Goal: Task Accomplishment & Management: Manage account settings

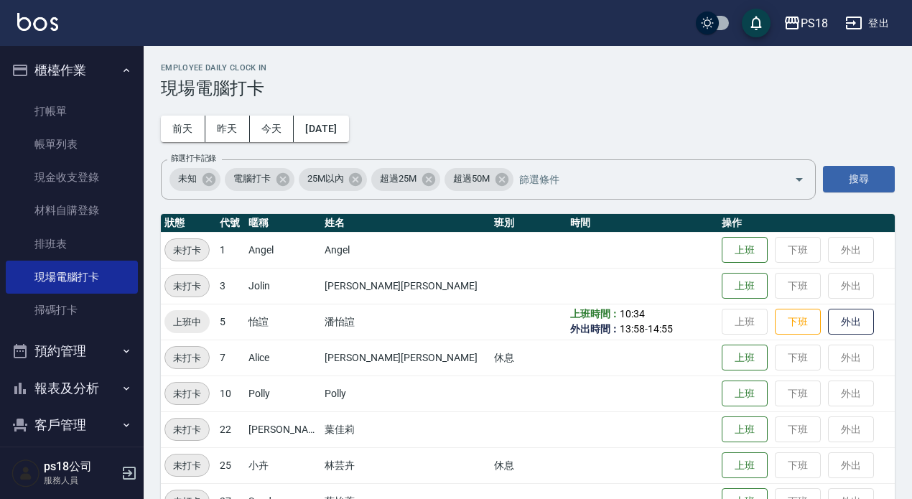
scroll to position [325, 0]
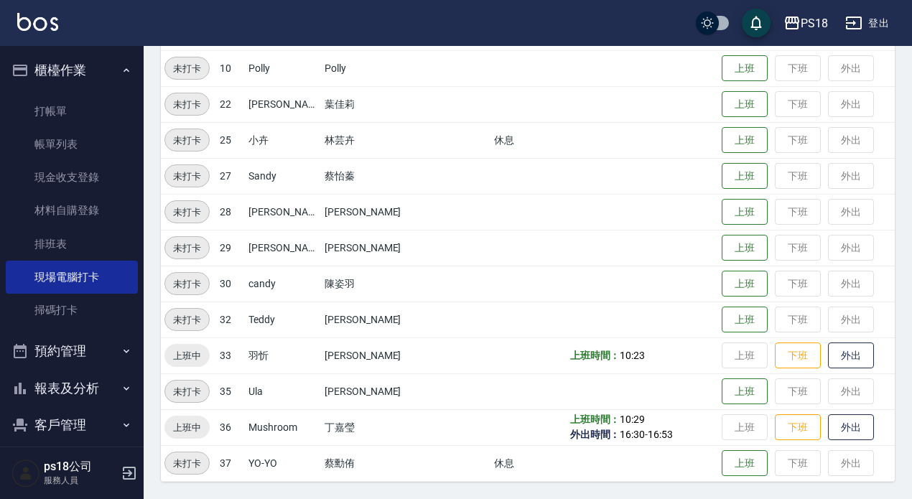
click at [121, 72] on icon "button" at bounding box center [126, 70] width 11 height 11
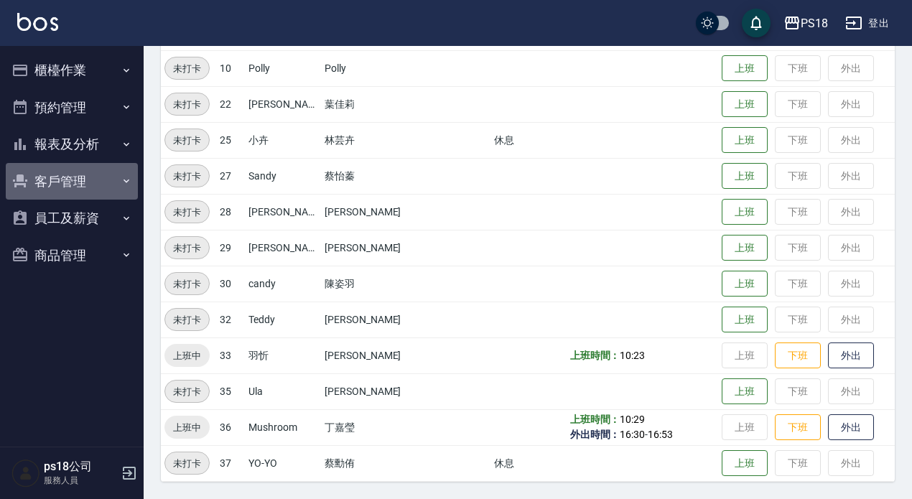
click at [72, 182] on button "客戶管理" at bounding box center [72, 181] width 132 height 37
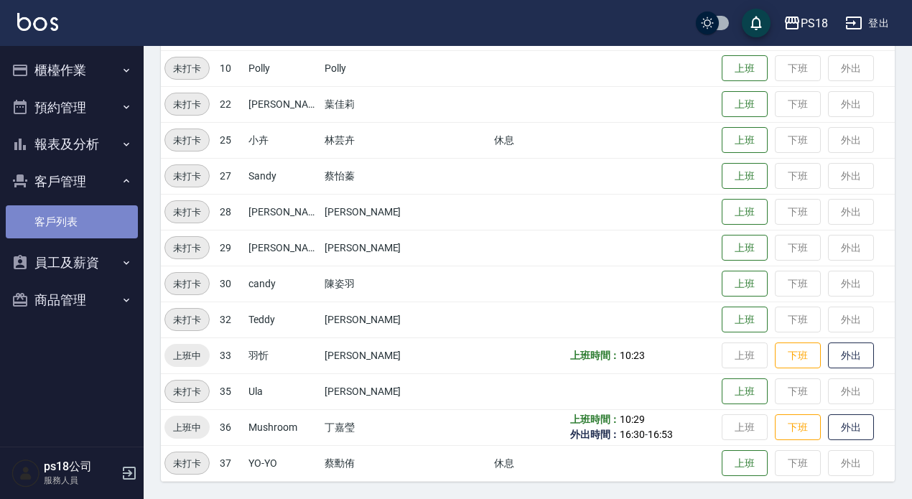
click at [65, 226] on link "客戶列表" at bounding box center [72, 221] width 132 height 33
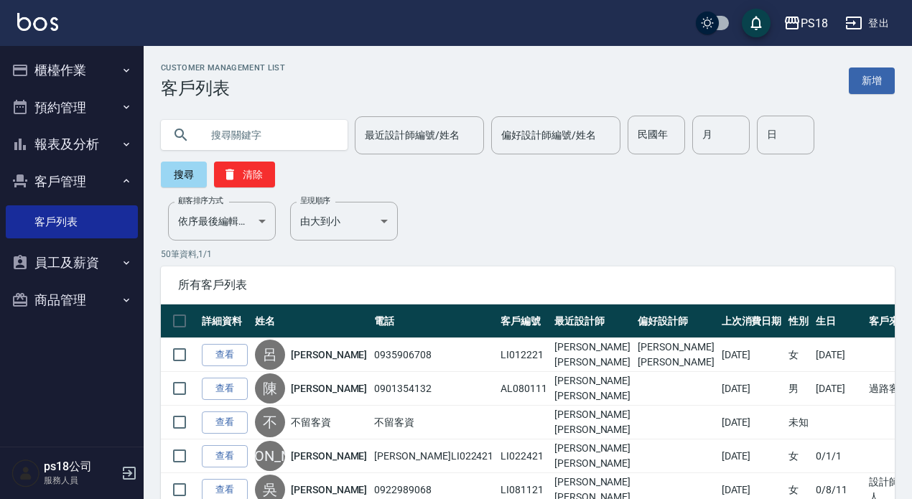
click at [241, 126] on input "text" at bounding box center [268, 135] width 135 height 39
type input "u"
click at [274, 141] on input "text" at bounding box center [268, 135] width 135 height 39
type input "[PERSON_NAME]"
click at [181, 181] on button "搜尋" at bounding box center [184, 175] width 46 height 26
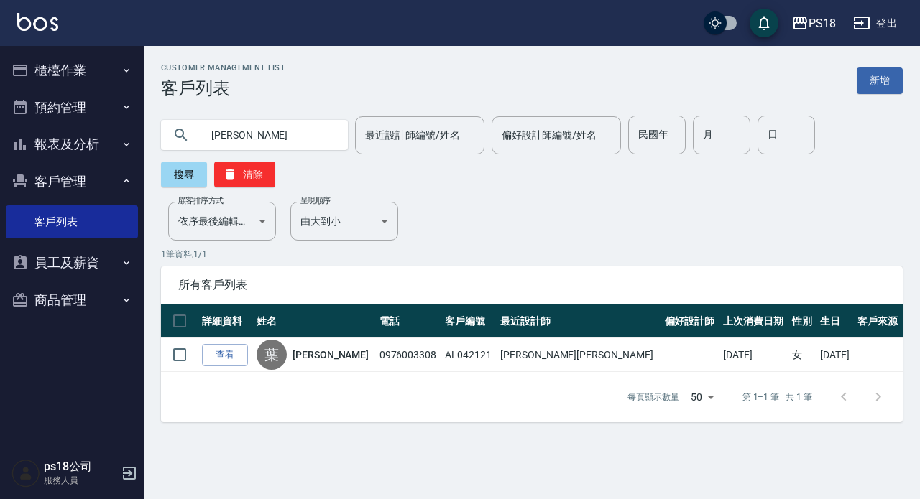
drag, startPoint x: 868, startPoint y: 83, endPoint x: 879, endPoint y: 90, distance: 13.2
click at [868, 83] on link "新增" at bounding box center [879, 81] width 46 height 27
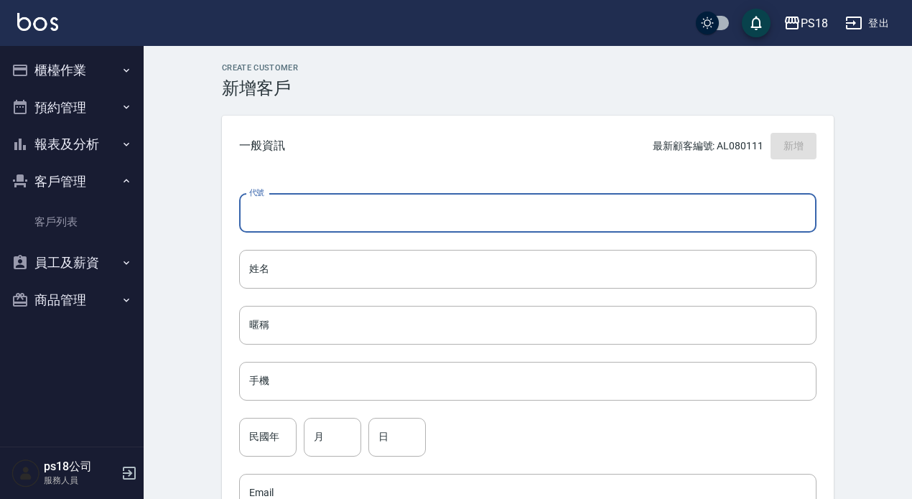
click at [284, 194] on input "代號" at bounding box center [528, 213] width 578 height 39
type input "B060222"
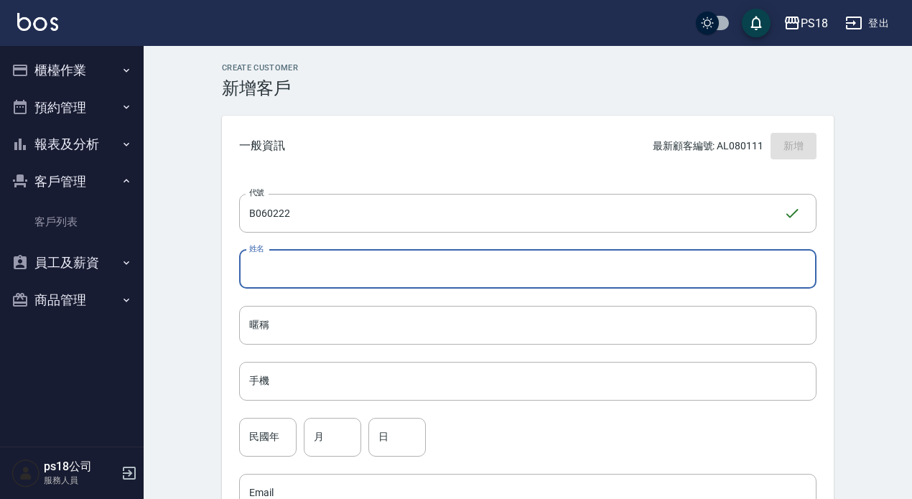
click at [278, 267] on input "姓名" at bounding box center [528, 269] width 578 height 39
type input "[PERSON_NAME]"
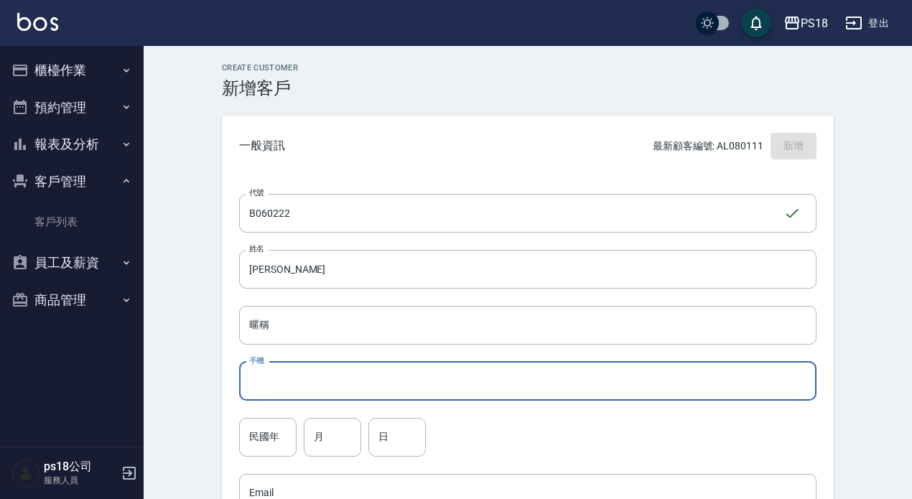
click at [291, 378] on input "手機" at bounding box center [528, 381] width 578 height 39
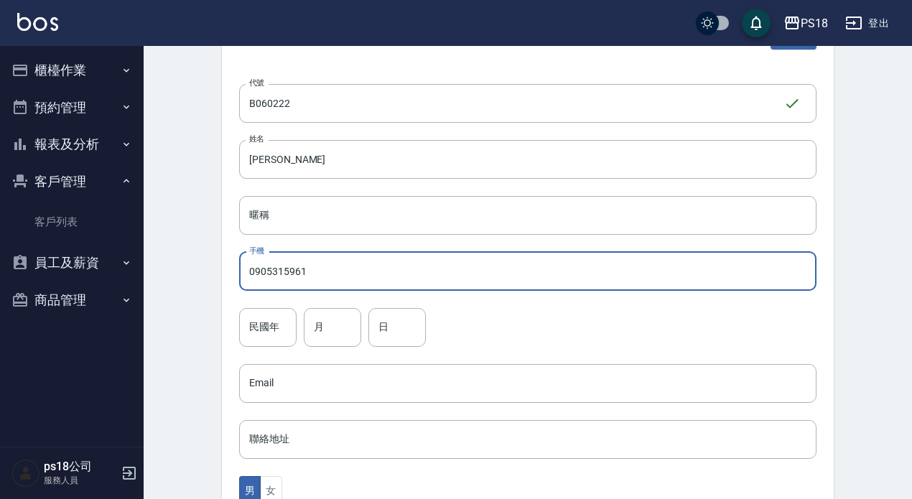
scroll to position [144, 0]
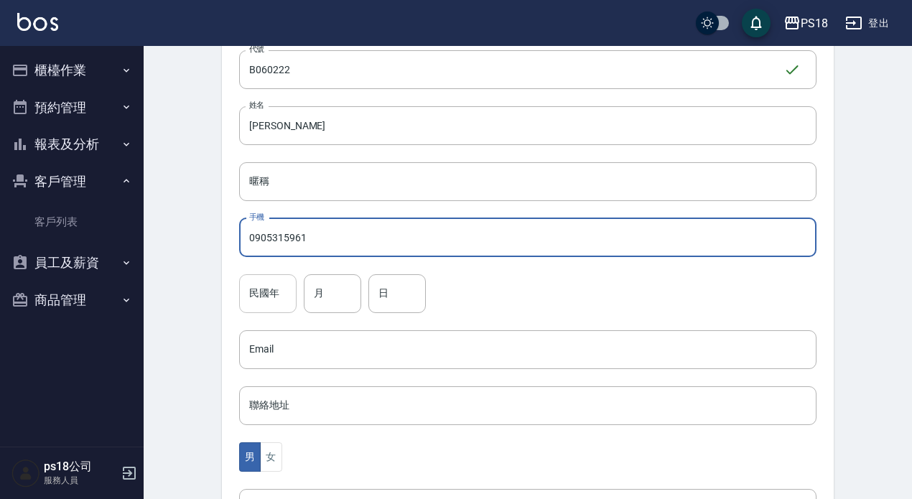
type input "0905315961"
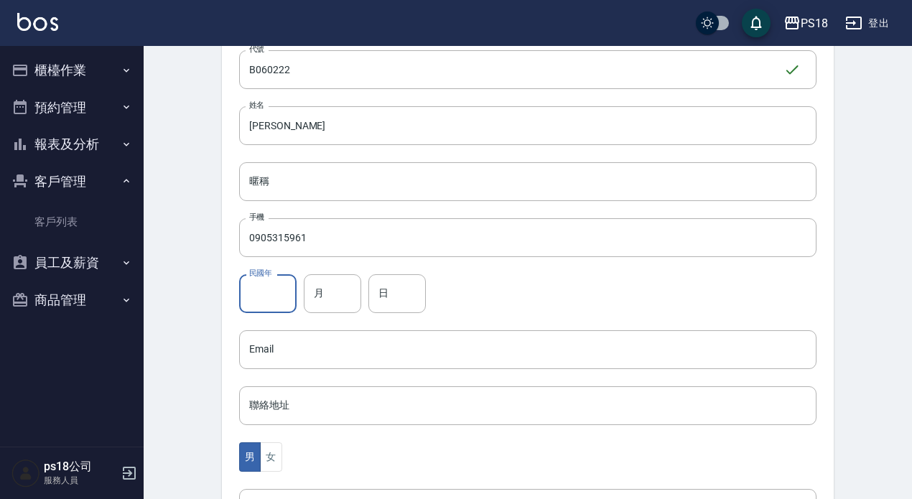
click at [268, 292] on input "民國年" at bounding box center [267, 293] width 57 height 39
type input "50"
click at [319, 292] on input "月" at bounding box center [332, 293] width 57 height 39
type input "06"
click at [380, 281] on input "日" at bounding box center [397, 293] width 57 height 39
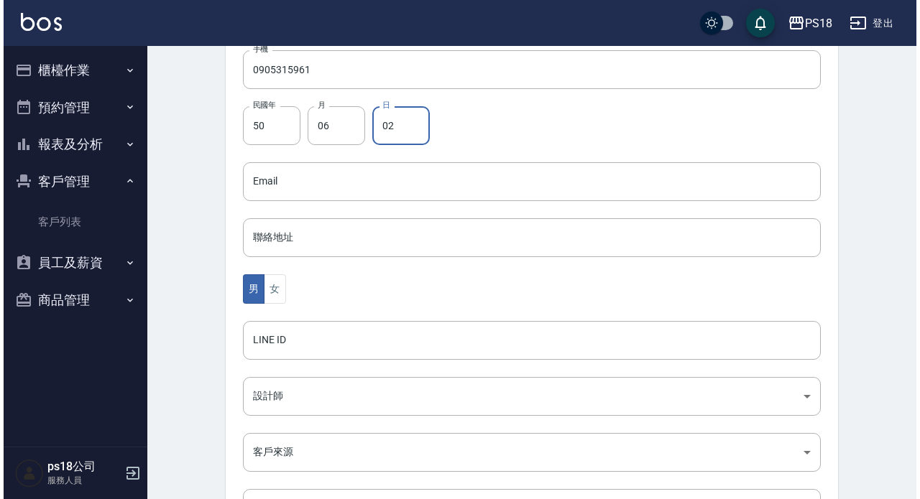
scroll to position [431, 0]
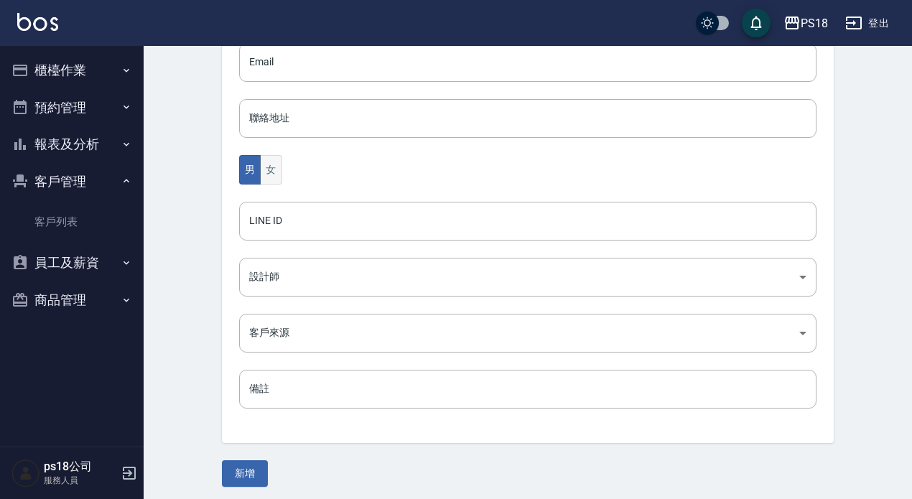
type input "02"
click at [266, 167] on button "女" at bounding box center [271, 169] width 22 height 29
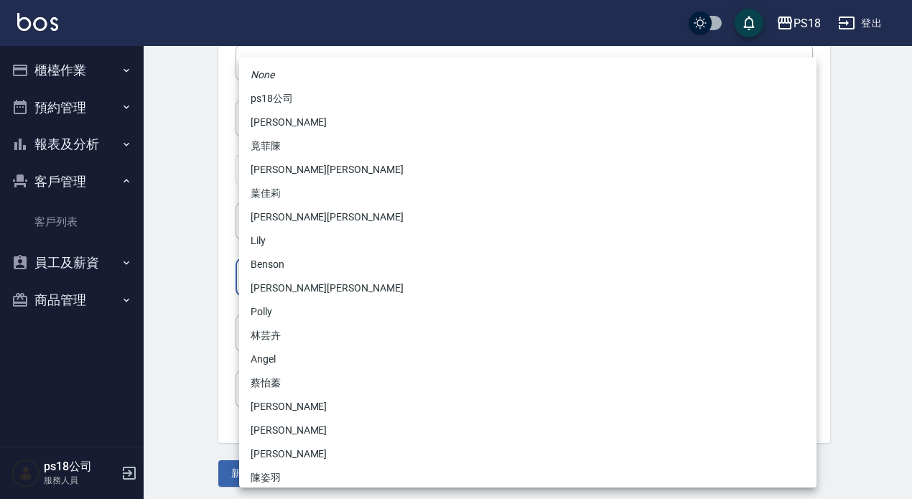
click at [260, 279] on body "PS18 登出 櫃檯作業 打帳單 帳單列表 現金收支登錄 材料自購登錄 排班表 現場電腦打卡 掃碼打卡 預約管理 預約管理 單日預約紀錄 單週預約紀錄 報表及…" at bounding box center [456, 36] width 912 height 935
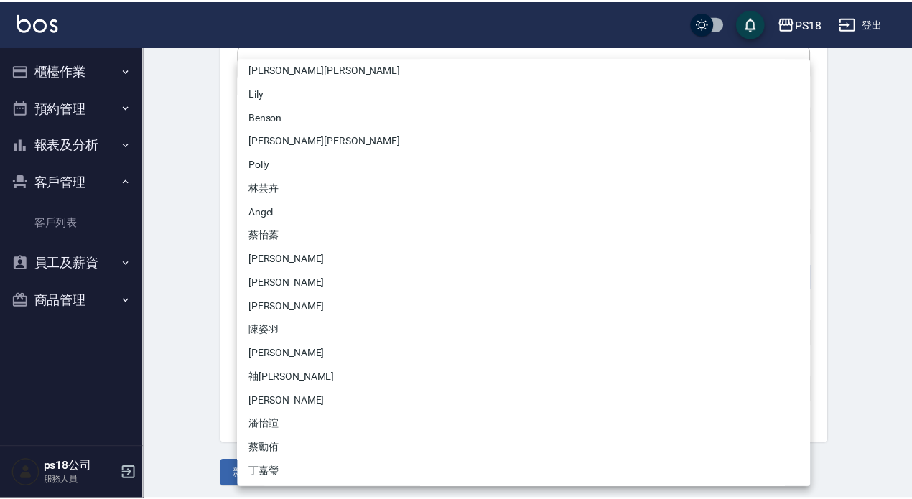
scroll to position [150, 0]
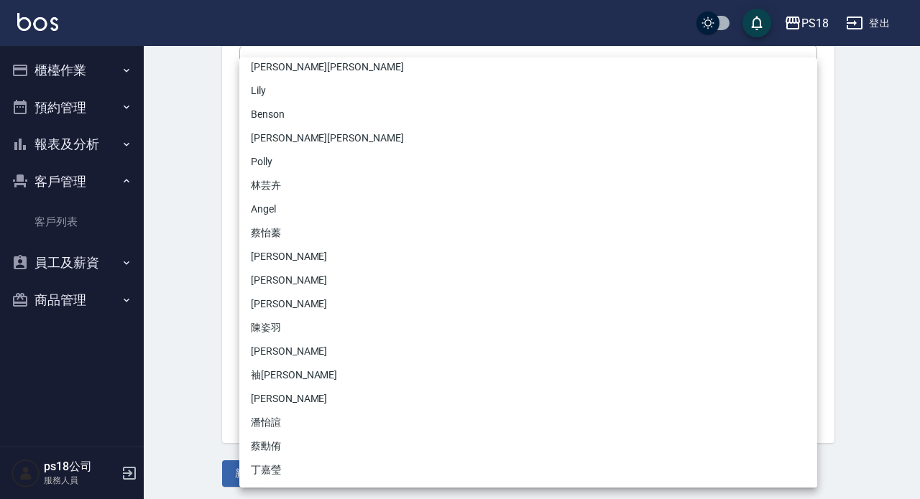
click at [267, 379] on li "袖[PERSON_NAME]" at bounding box center [528, 376] width 578 height 24
type input "6467c154-b2cf-457b-9c76-59d3ae59bacc"
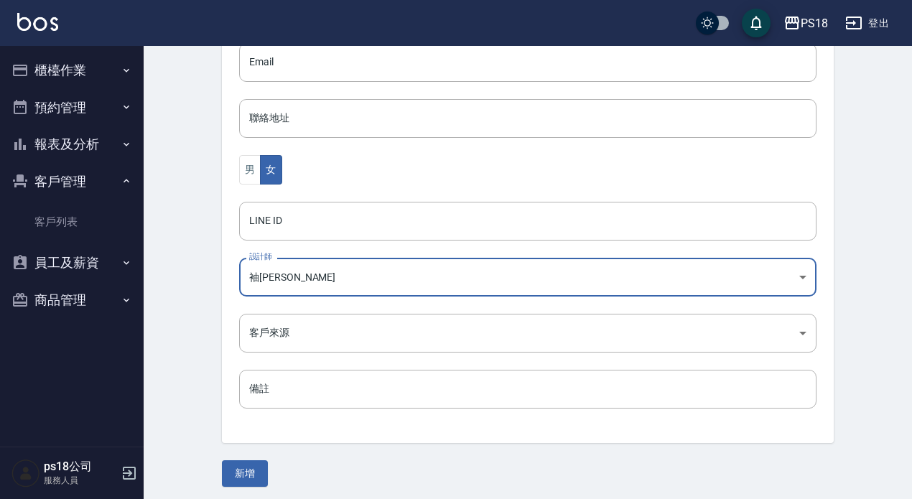
click at [236, 473] on button "新增" at bounding box center [245, 474] width 46 height 27
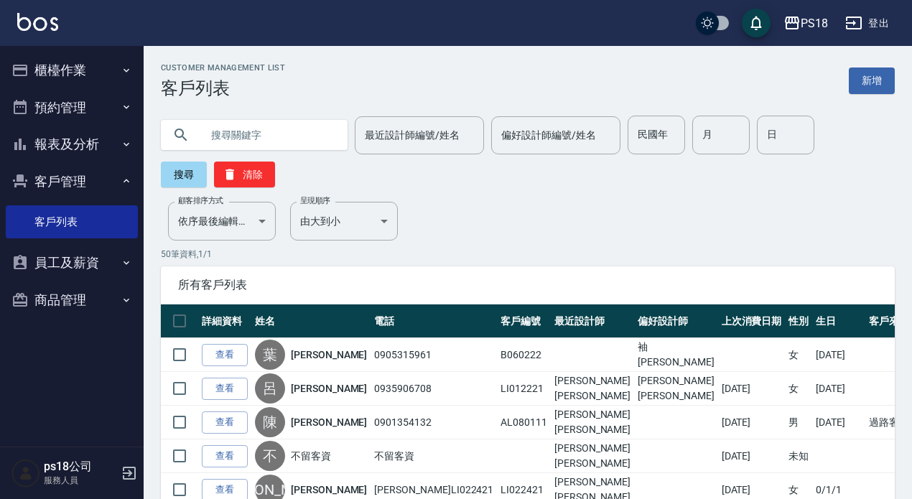
click at [44, 67] on button "櫃檯作業" at bounding box center [72, 70] width 132 height 37
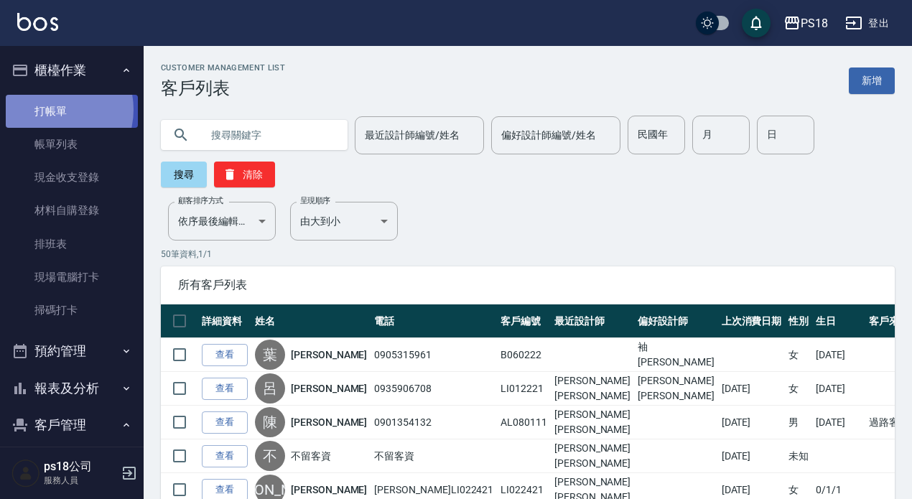
click at [50, 109] on link "打帳單" at bounding box center [72, 111] width 132 height 33
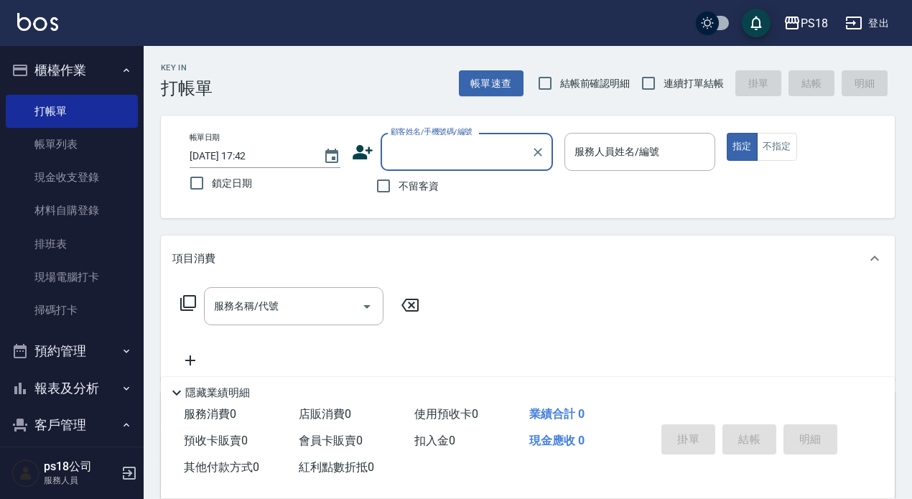
click at [448, 150] on input "顧客姓名/手機號碼/編號" at bounding box center [456, 151] width 138 height 25
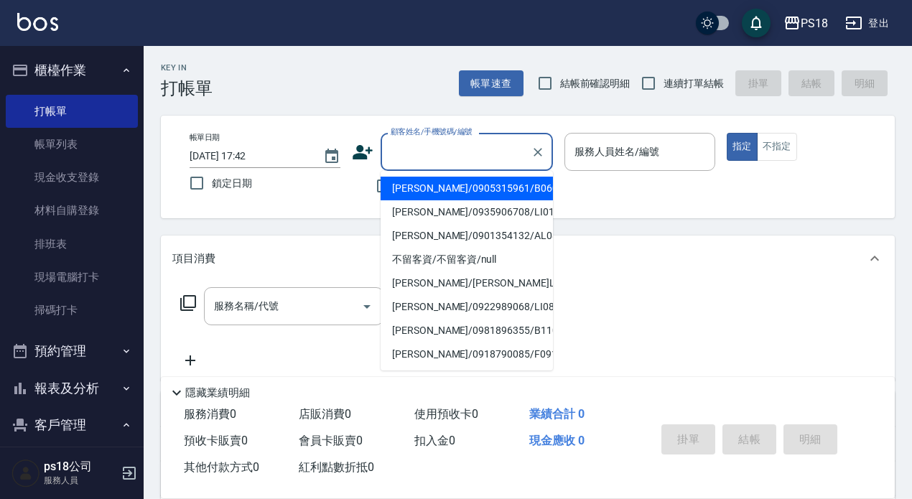
click at [441, 187] on li "[PERSON_NAME]/0905315961/B060222" at bounding box center [467, 189] width 172 height 24
type input "[PERSON_NAME]/0905315961/B060222"
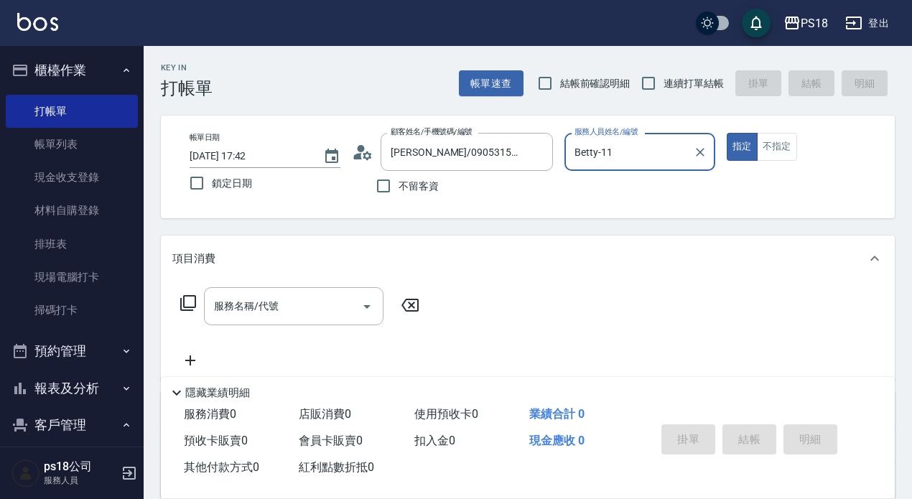
type input "Betty-11"
click at [361, 147] on circle at bounding box center [361, 148] width 7 height 7
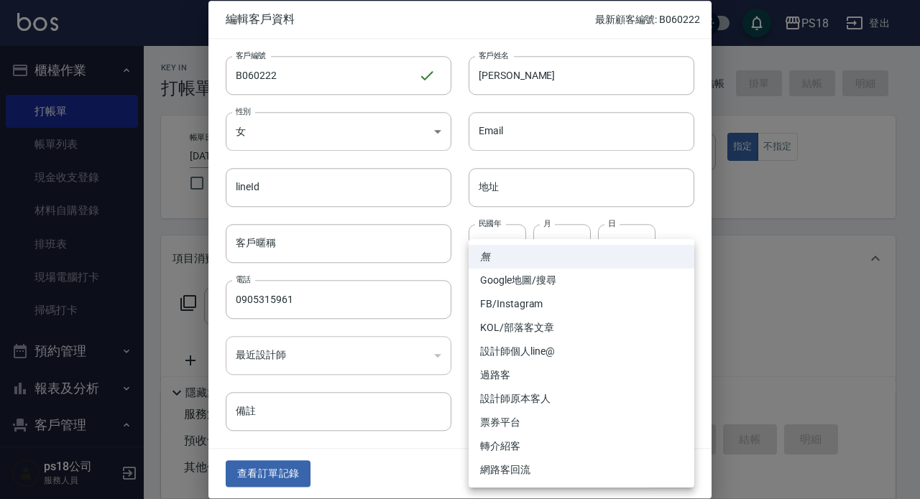
click at [678, 295] on body "PS18 登出 櫃檯作業 打帳單 帳單列表 現金收支登錄 材料自購登錄 排班表 現場電腦打卡 掃碼打卡 預約管理 預約管理 單日預約紀錄 單週預約紀錄 報表及…" at bounding box center [460, 351] width 920 height 703
click at [520, 393] on li "設計師原本客人" at bounding box center [581, 399] width 226 height 24
type input "設計師原本客人"
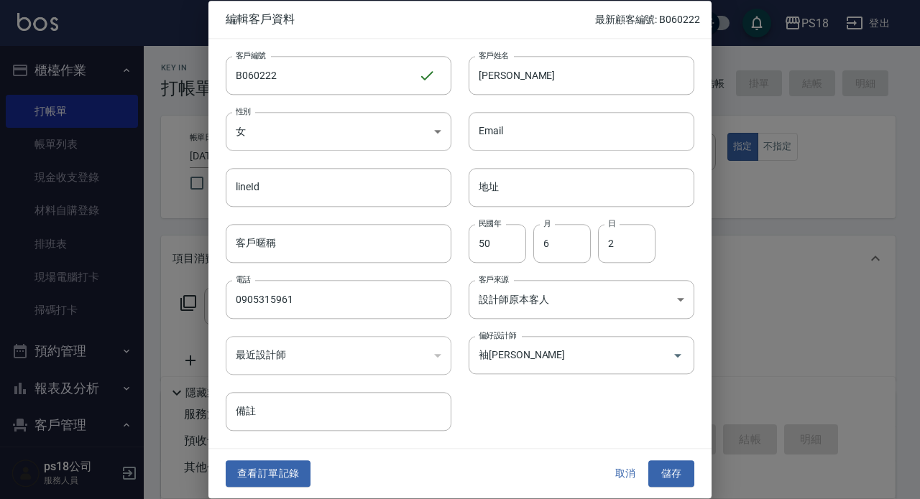
click at [680, 460] on div "查看訂單記錄 取消 儲存" at bounding box center [459, 475] width 503 height 50
click at [672, 479] on button "儲存" at bounding box center [671, 474] width 46 height 27
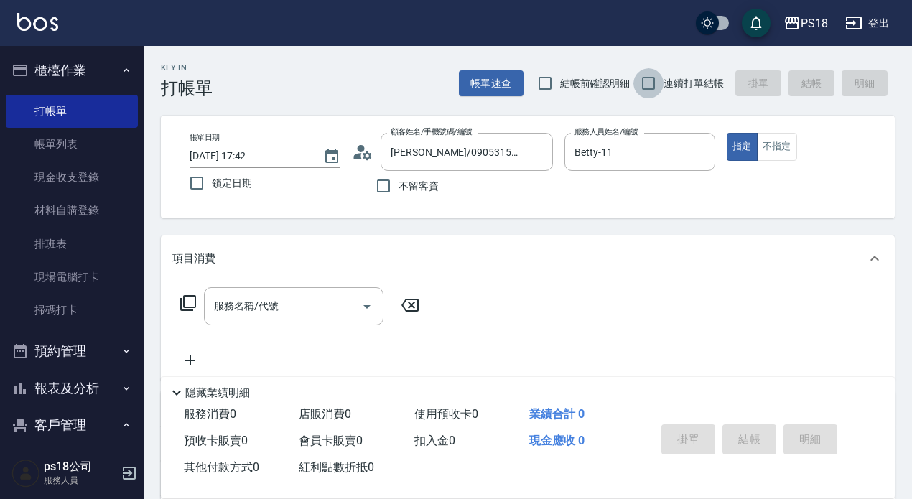
click at [650, 84] on input "連續打單結帳" at bounding box center [649, 83] width 30 height 30
checkbox input "true"
click at [185, 299] on icon at bounding box center [188, 303] width 17 height 17
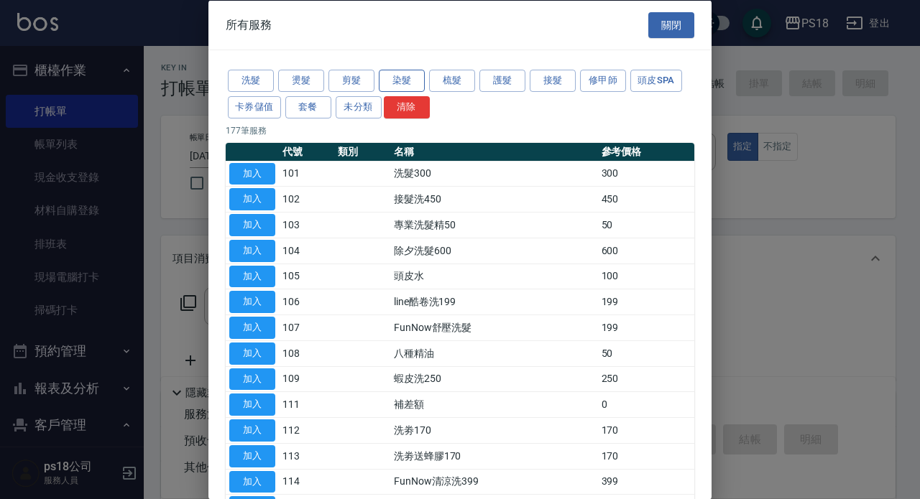
drag, startPoint x: 395, startPoint y: 83, endPoint x: 400, endPoint y: 88, distance: 7.6
click at [394, 82] on button "染髮" at bounding box center [402, 81] width 46 height 22
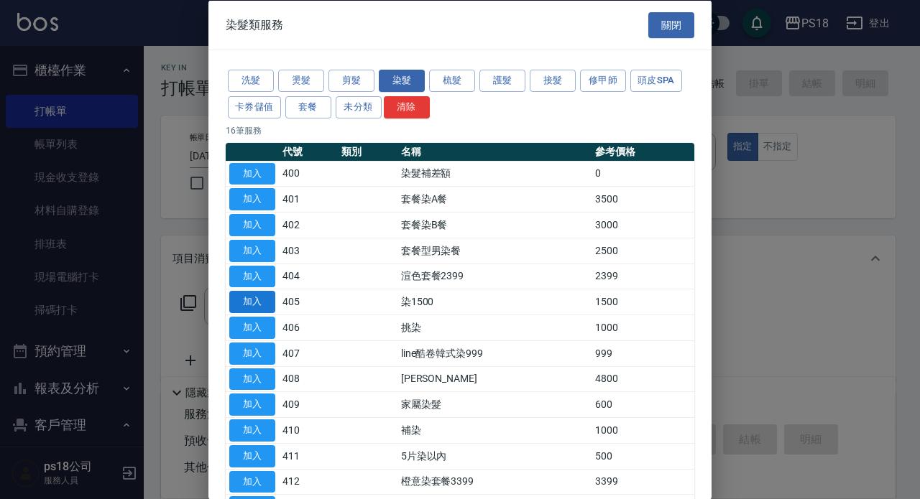
click at [251, 306] on button "加入" at bounding box center [252, 302] width 46 height 22
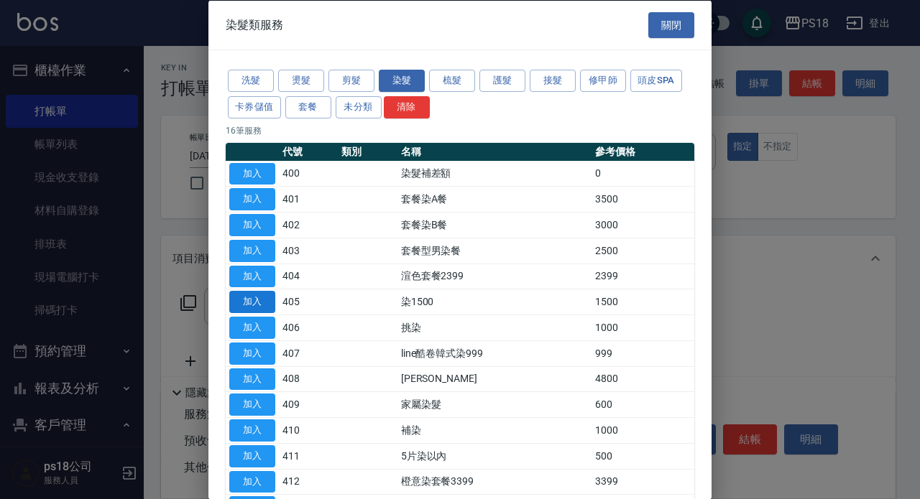
type input "染1500(405)"
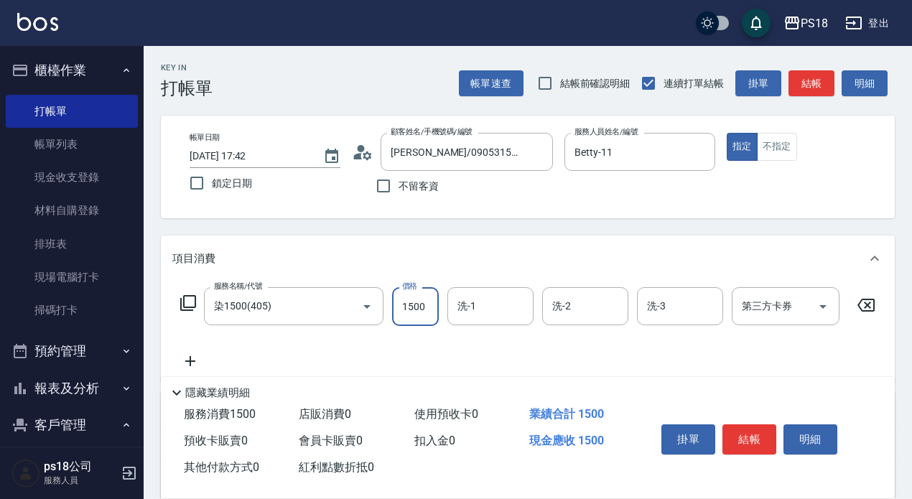
click at [412, 323] on input "1500" at bounding box center [415, 306] width 47 height 39
type input "3000"
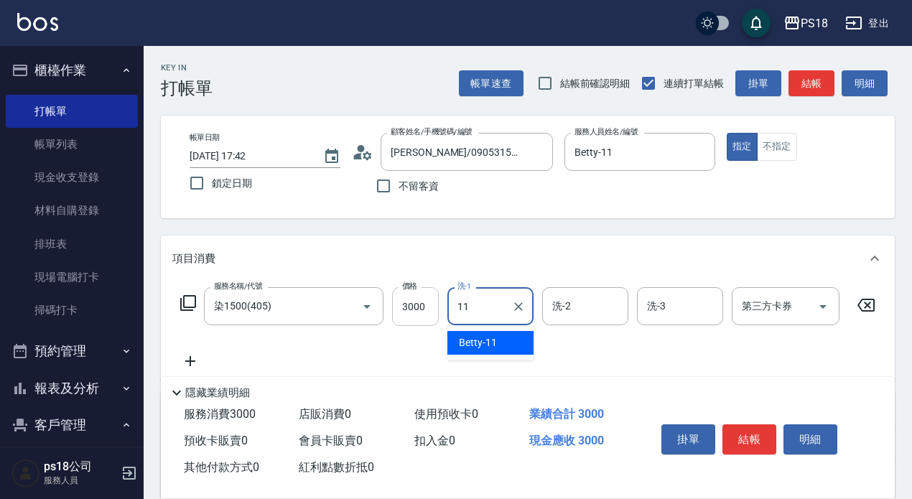
type input "Betty-11"
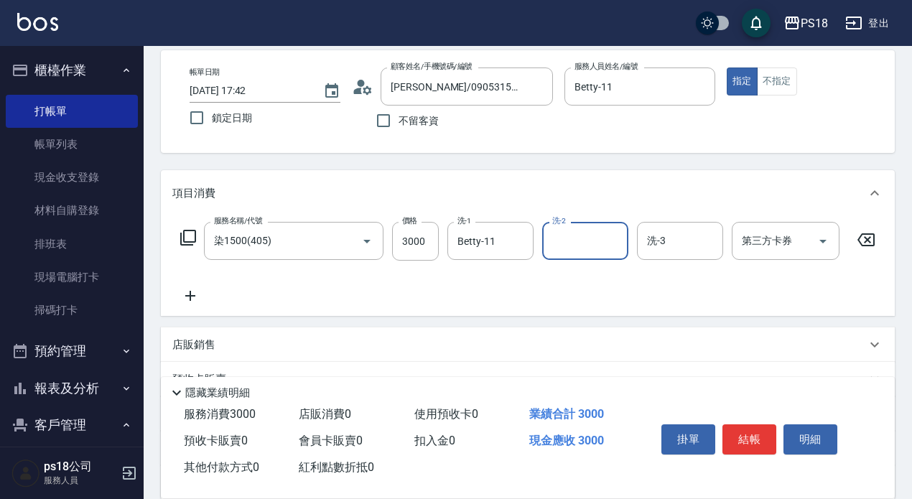
scroll to position [216, 0]
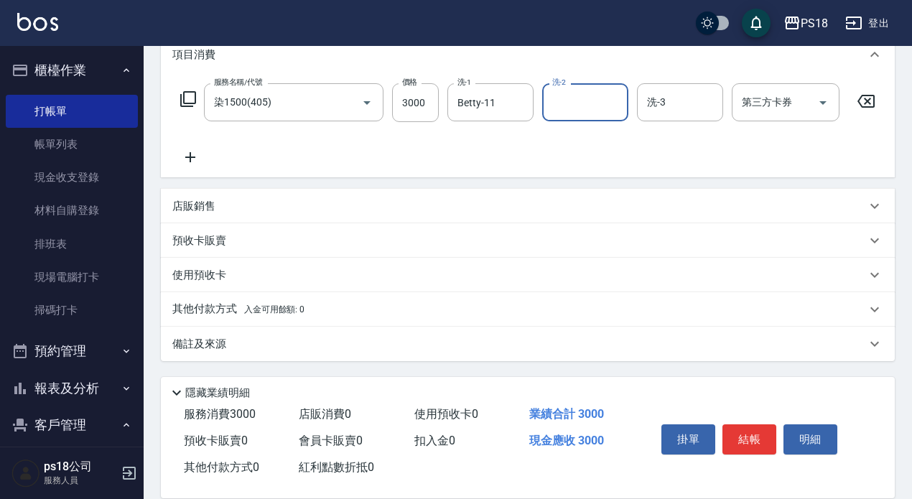
click at [211, 343] on p "備註及來源" at bounding box center [199, 344] width 54 height 15
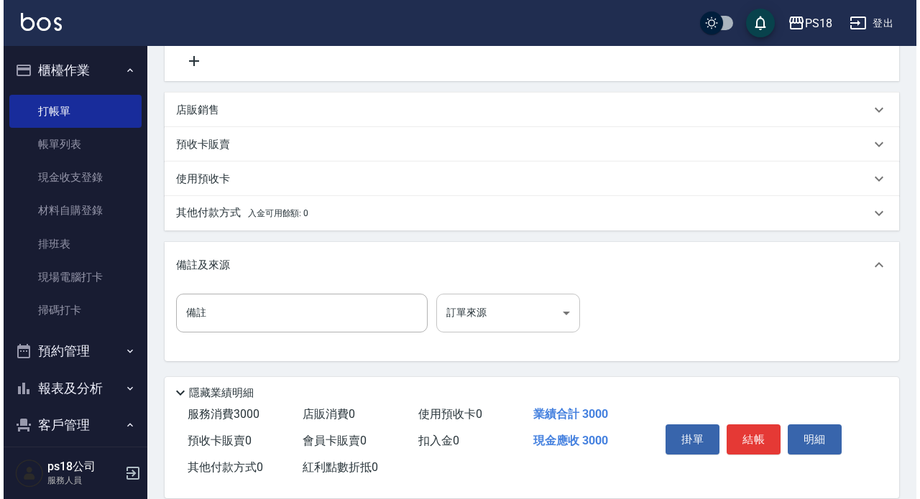
scroll to position [313, 0]
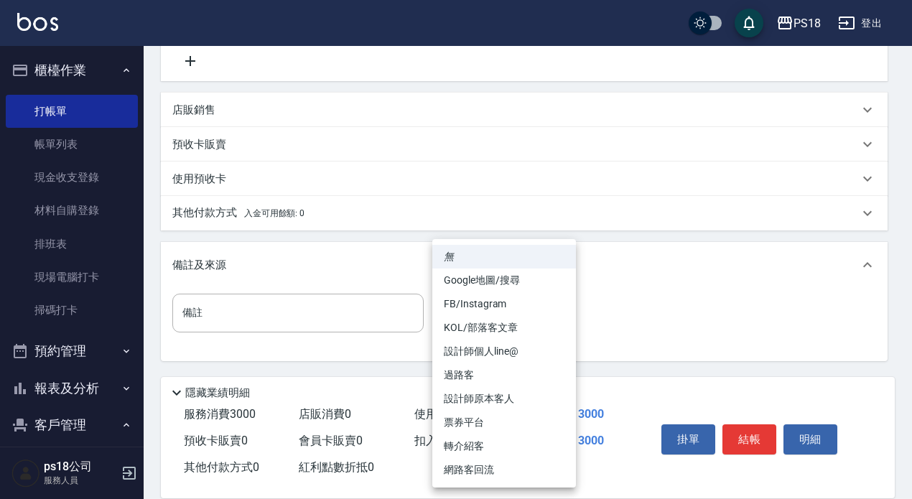
click at [557, 313] on body "PS18 登出 櫃檯作業 打帳單 帳單列表 現金收支登錄 材料自購登錄 排班表 現場電腦打卡 掃碼打卡 預約管理 預約管理 單日預約紀錄 單週預約紀錄 報表及…" at bounding box center [456, 100] width 912 height 800
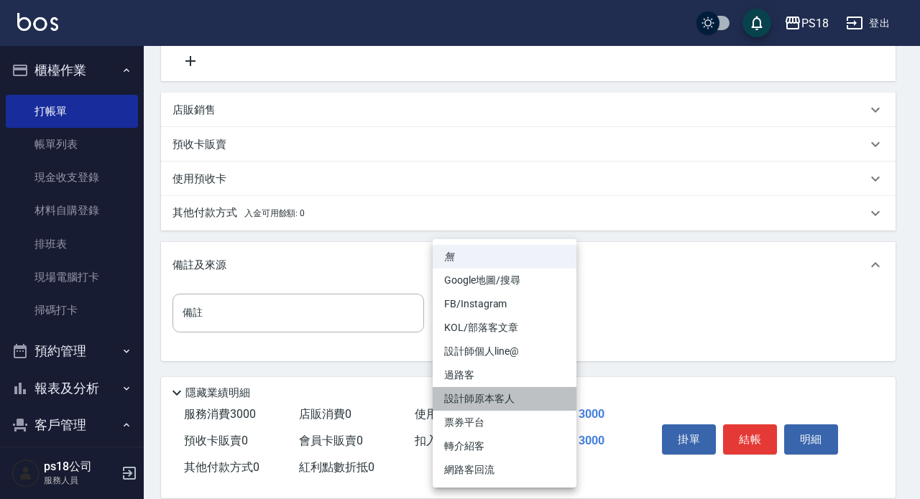
click at [484, 394] on li "設計師原本客人" at bounding box center [505, 399] width 144 height 24
type input "設計師原本客人"
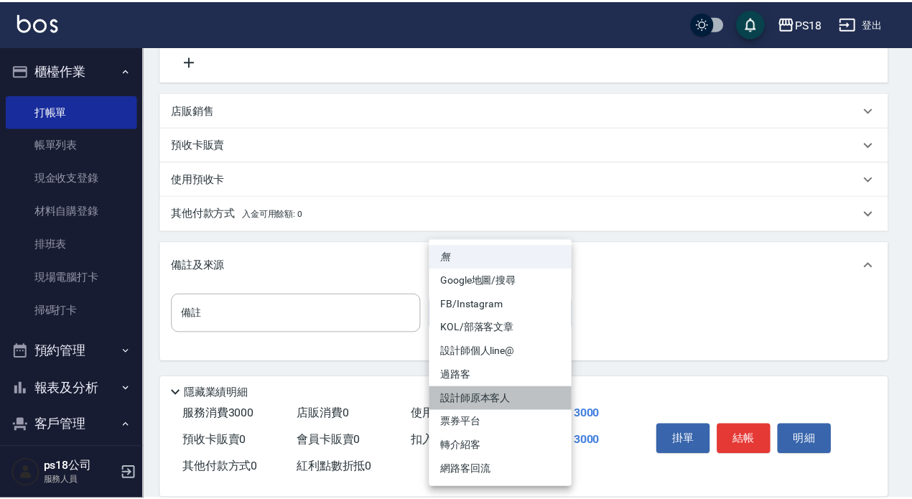
scroll to position [300, 0]
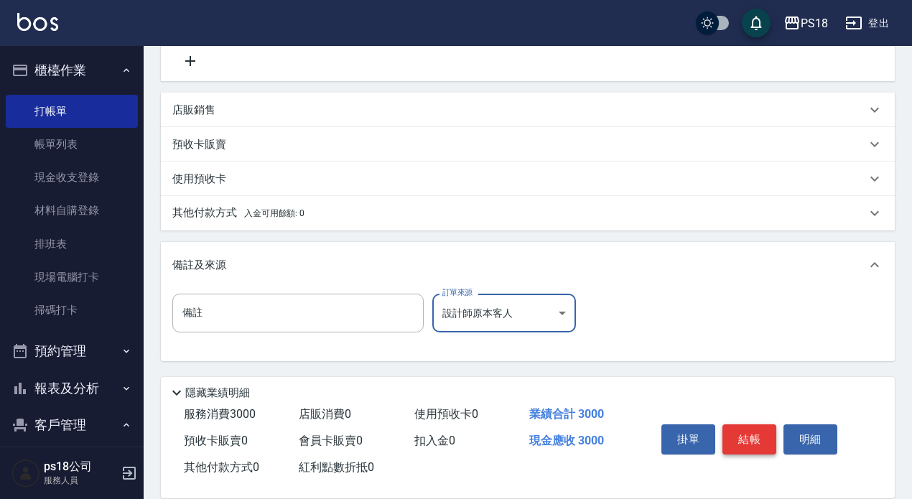
click at [737, 430] on button "結帳" at bounding box center [750, 440] width 54 height 30
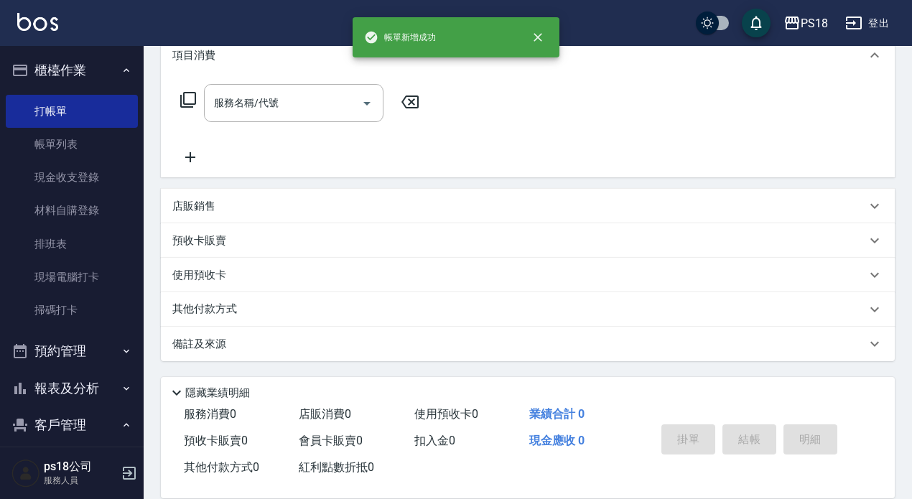
scroll to position [0, 0]
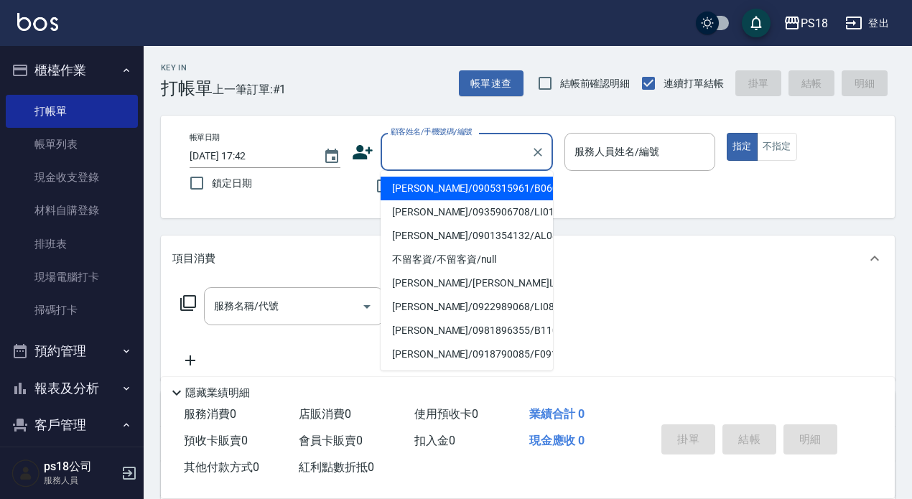
click at [493, 139] on input "顧客姓名/手機號碼/編號" at bounding box center [456, 151] width 138 height 25
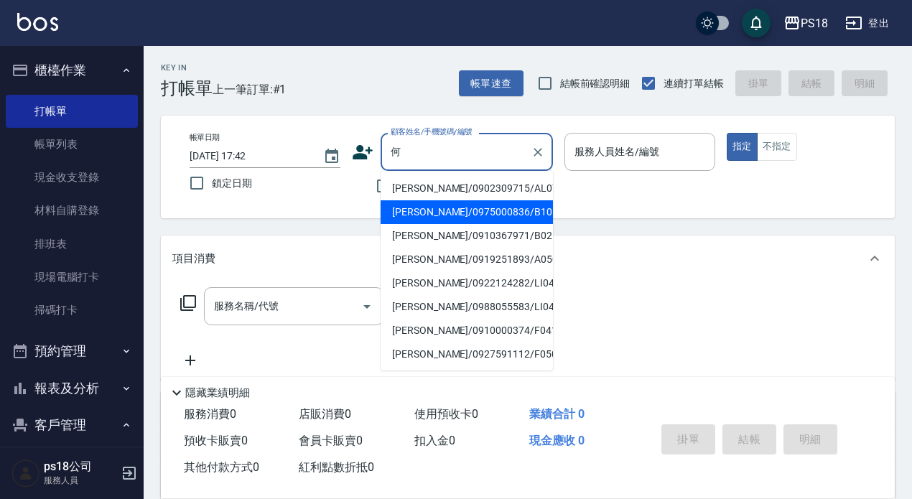
click at [496, 213] on li "[PERSON_NAME]/0975000836/B101811" at bounding box center [467, 212] width 172 height 24
type input "[PERSON_NAME]/0975000836/B101811"
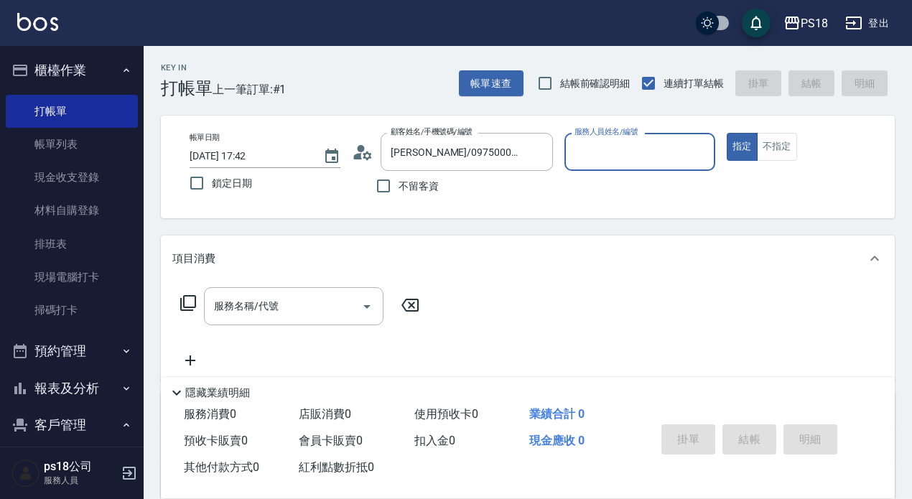
click at [359, 151] on icon at bounding box center [363, 153] width 22 height 22
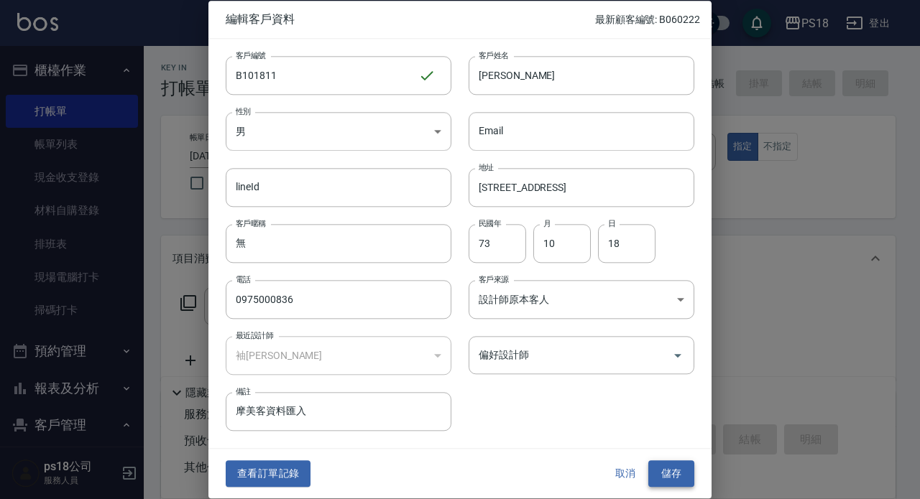
click at [665, 463] on button "儲存" at bounding box center [671, 474] width 46 height 27
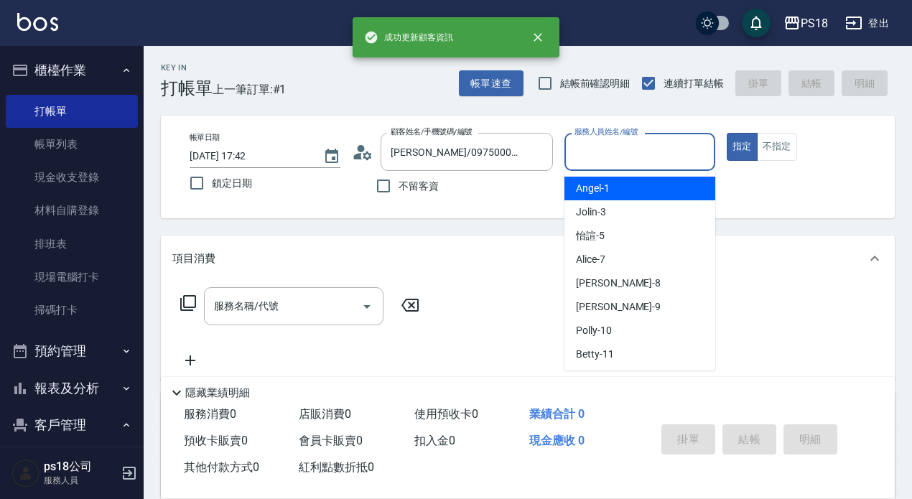
click at [603, 147] on input "服務人員姓名/編號" at bounding box center [640, 151] width 138 height 25
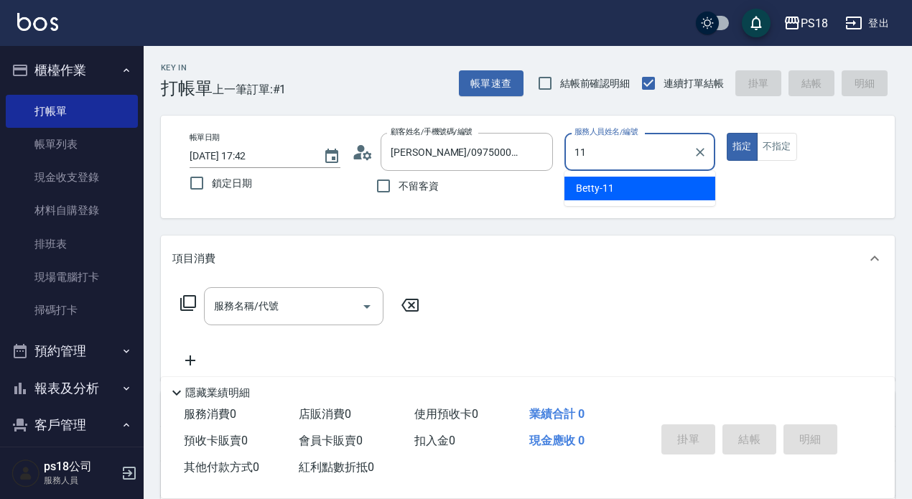
click at [593, 188] on span "Betty -11" at bounding box center [595, 188] width 38 height 15
type input "Betty-11"
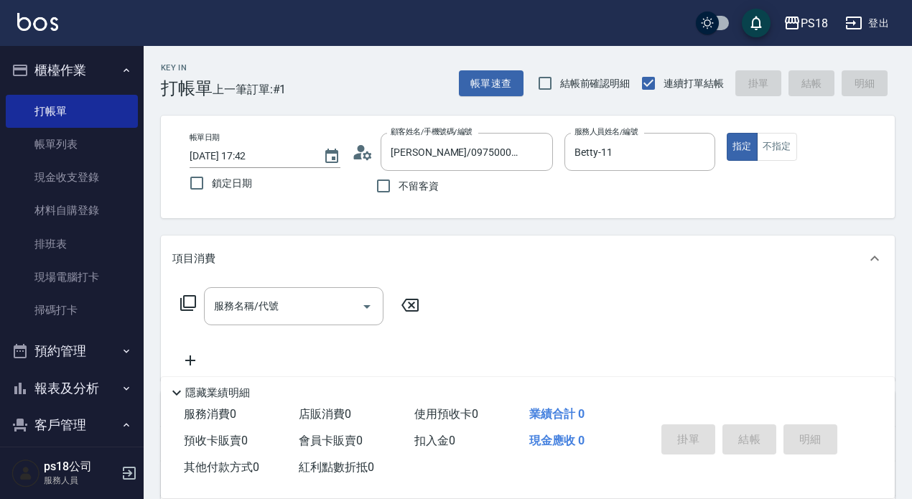
click at [190, 297] on icon at bounding box center [188, 303] width 17 height 17
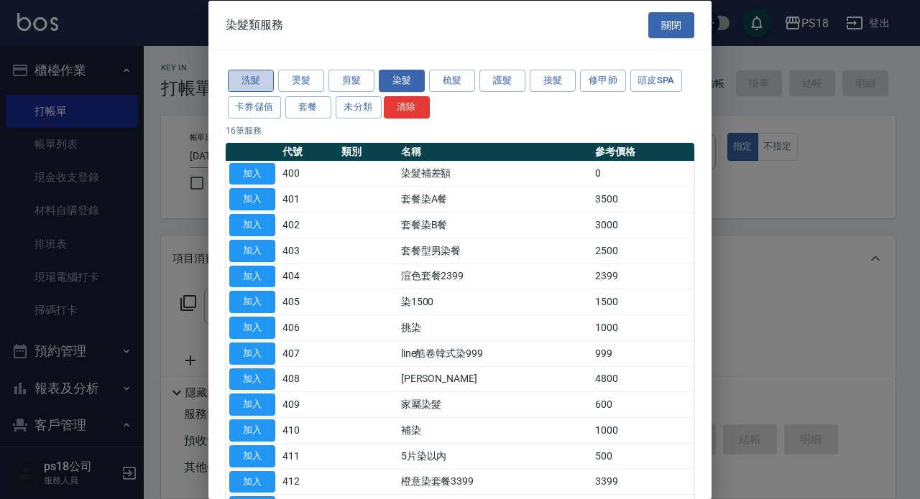
click at [256, 73] on button "洗髮" at bounding box center [251, 81] width 46 height 22
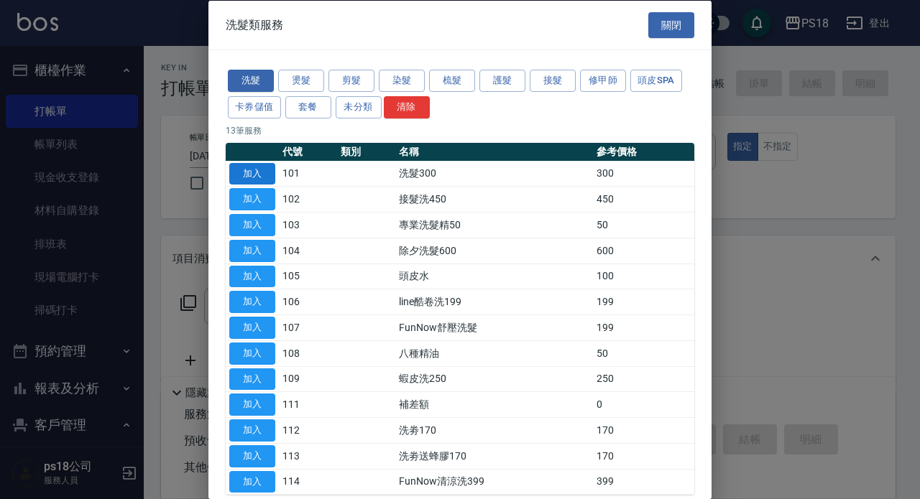
click at [246, 169] on button "加入" at bounding box center [252, 173] width 46 height 22
type input "洗髮300(101)"
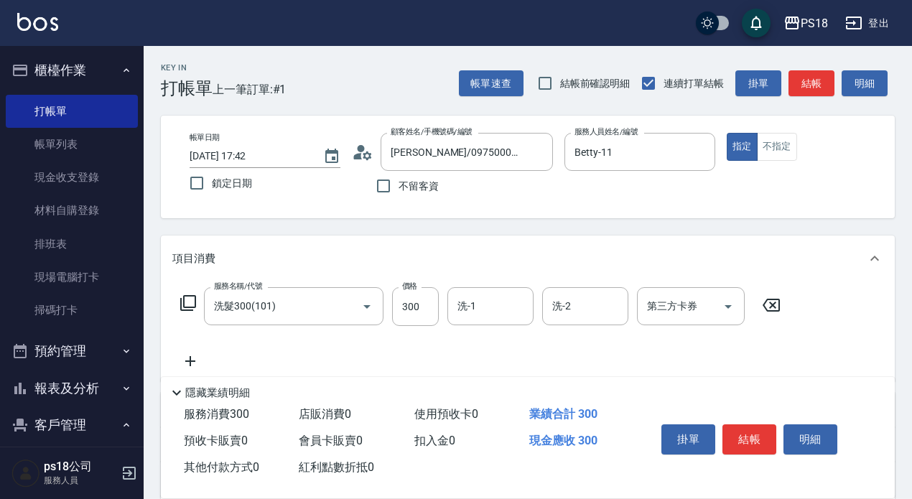
click at [190, 299] on icon at bounding box center [188, 303] width 17 height 17
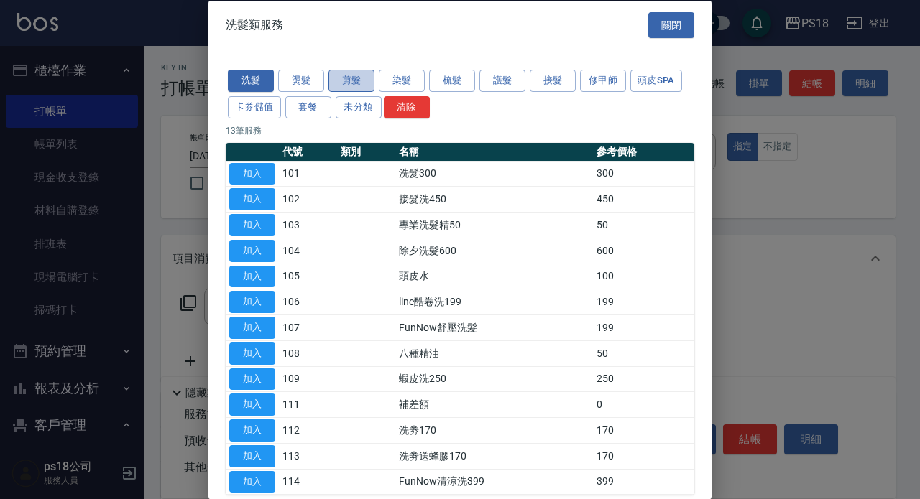
click at [343, 73] on button "剪髮" at bounding box center [351, 81] width 46 height 22
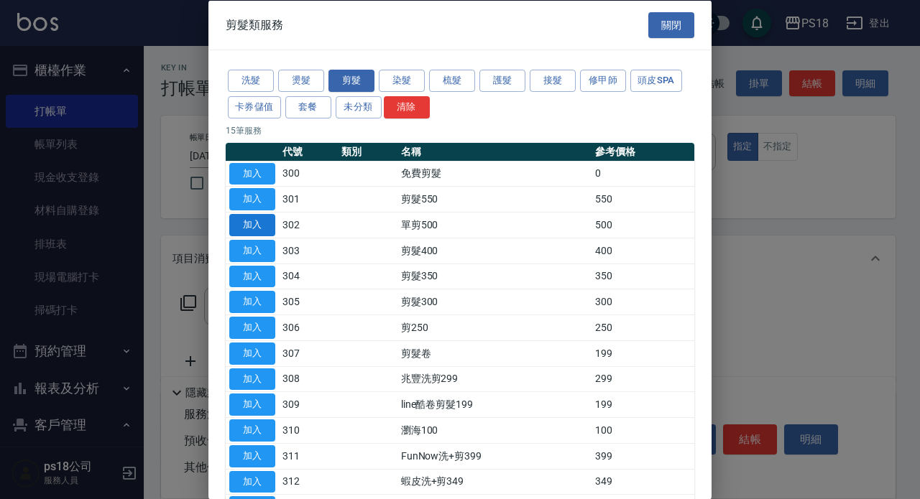
click at [264, 222] on button "加入" at bounding box center [252, 225] width 46 height 22
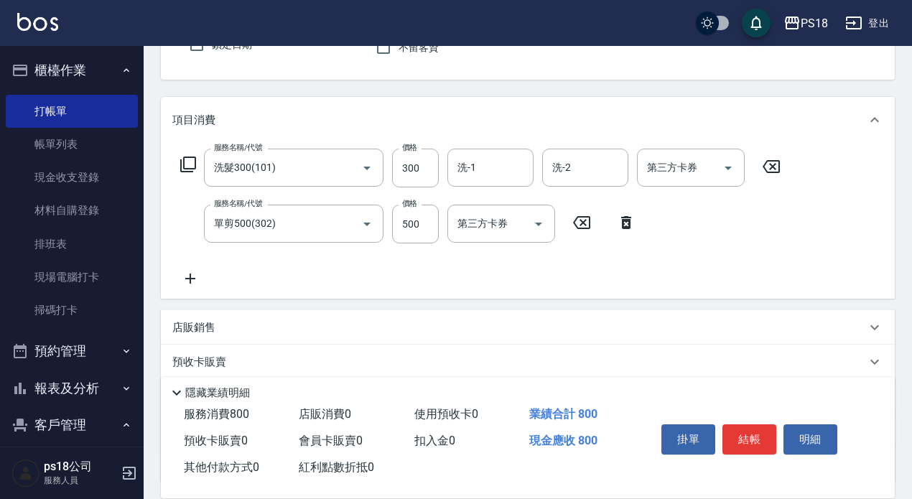
scroll to position [216, 0]
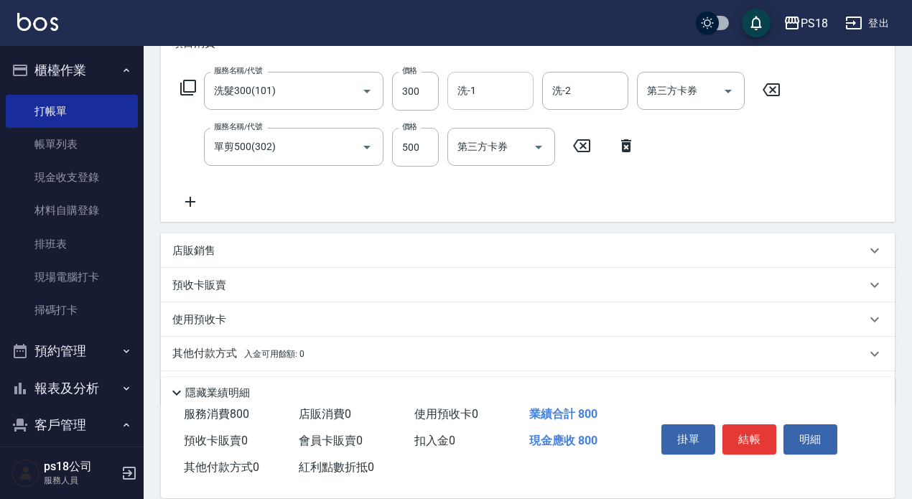
click at [478, 91] on input "洗-1" at bounding box center [490, 90] width 73 height 25
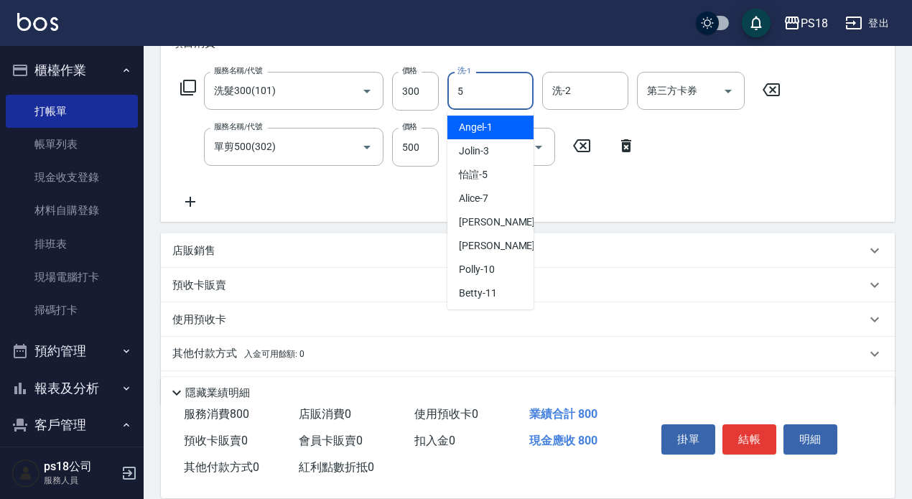
type input "怡諠-5"
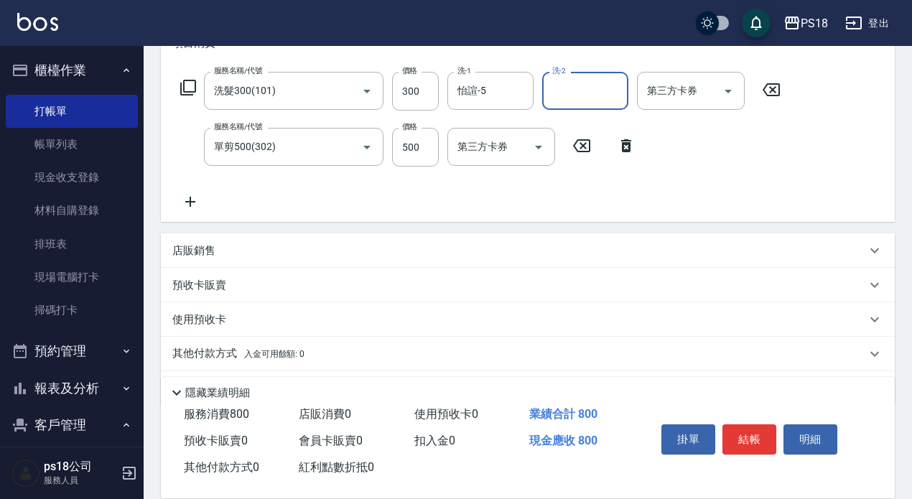
scroll to position [260, 0]
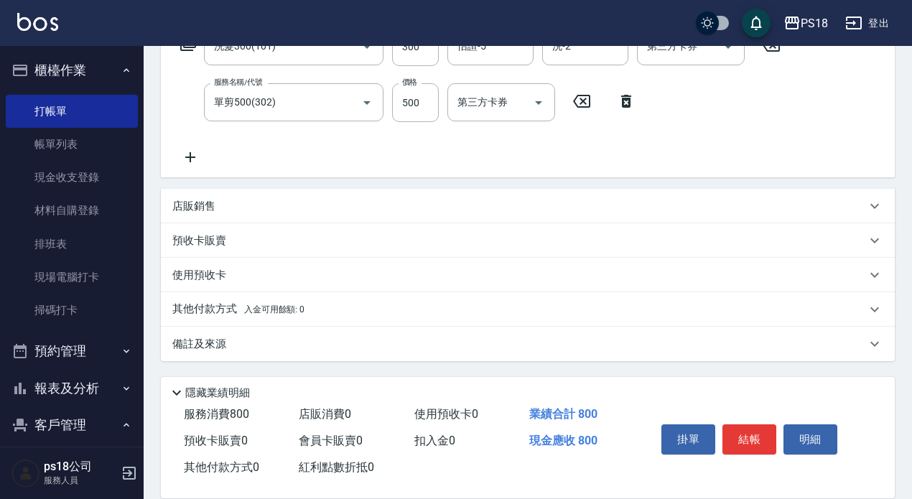
click at [203, 346] on p "備註及來源" at bounding box center [199, 344] width 54 height 15
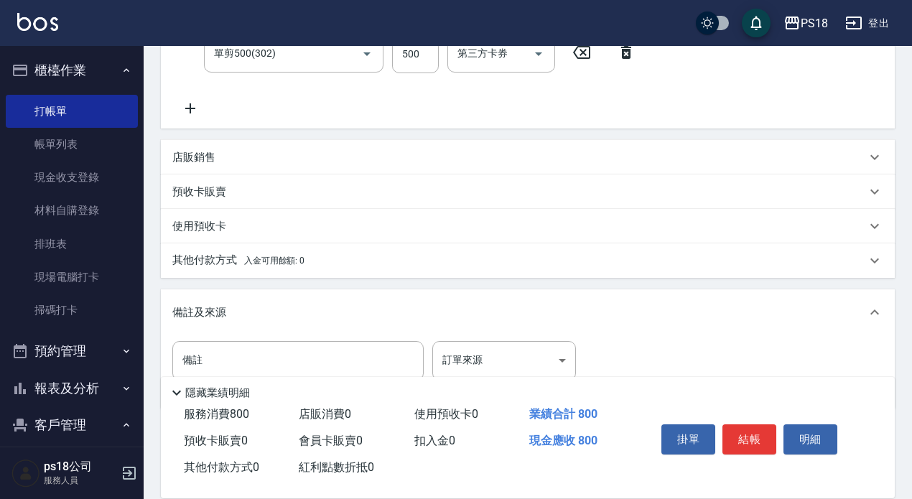
scroll to position [357, 0]
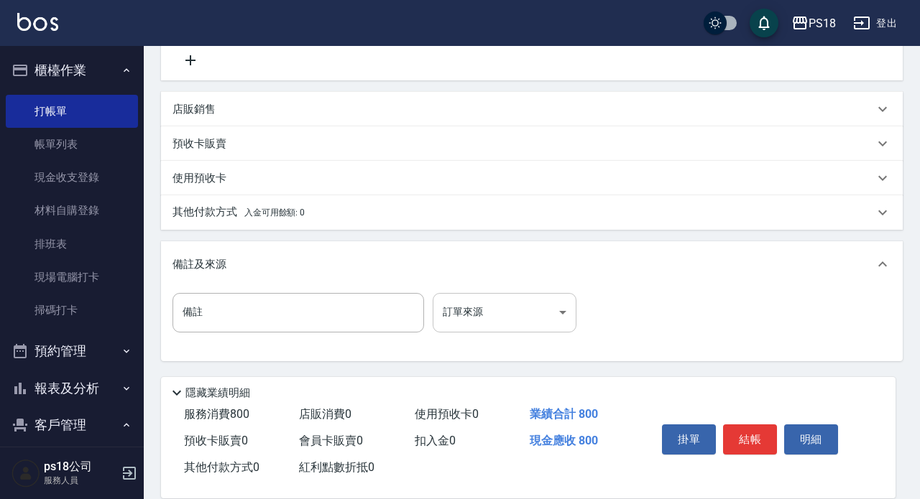
click at [560, 314] on body "PS18 登出 櫃檯作業 打帳單 帳單列表 現金收支登錄 材料自購登錄 排班表 現場電腦打卡 掃碼打卡 預約管理 預約管理 單日預約紀錄 單週預約紀錄 報表及…" at bounding box center [460, 71] width 920 height 856
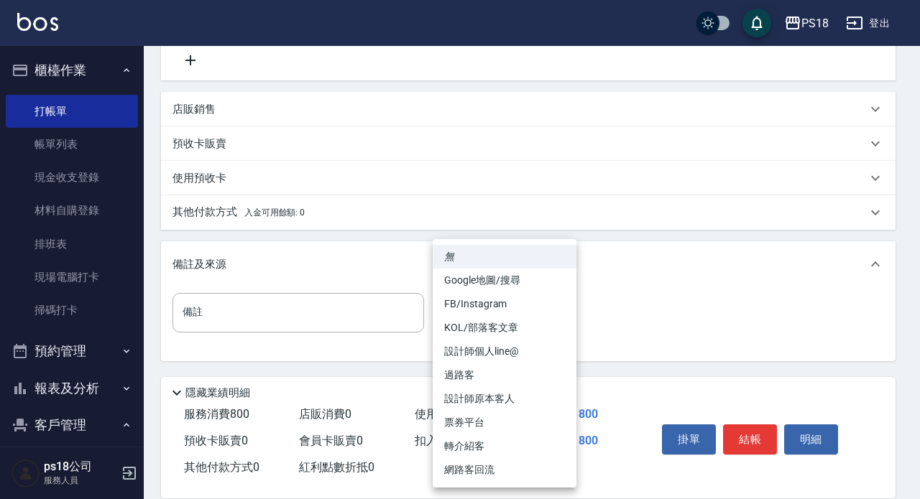
click at [492, 397] on li "設計師原本客人" at bounding box center [505, 399] width 144 height 24
type input "設計師原本客人"
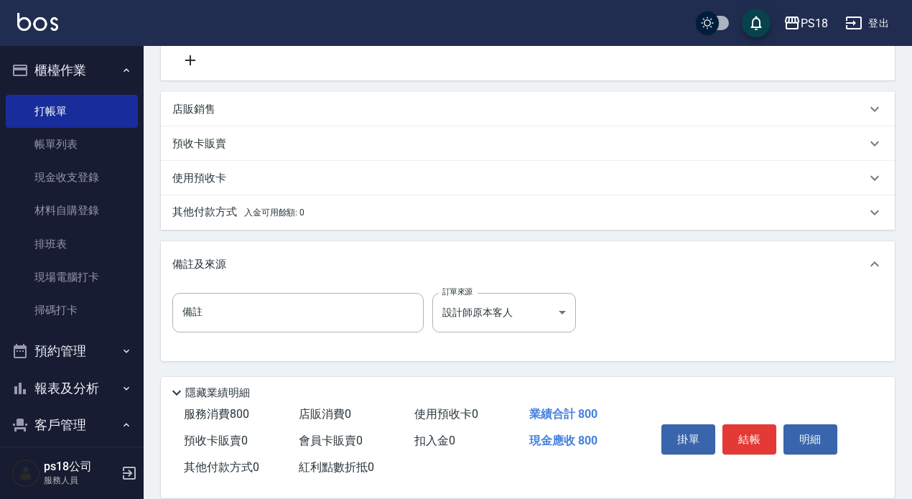
click at [196, 211] on p "其他付款方式 入金可用餘額: 0" at bounding box center [238, 213] width 132 height 16
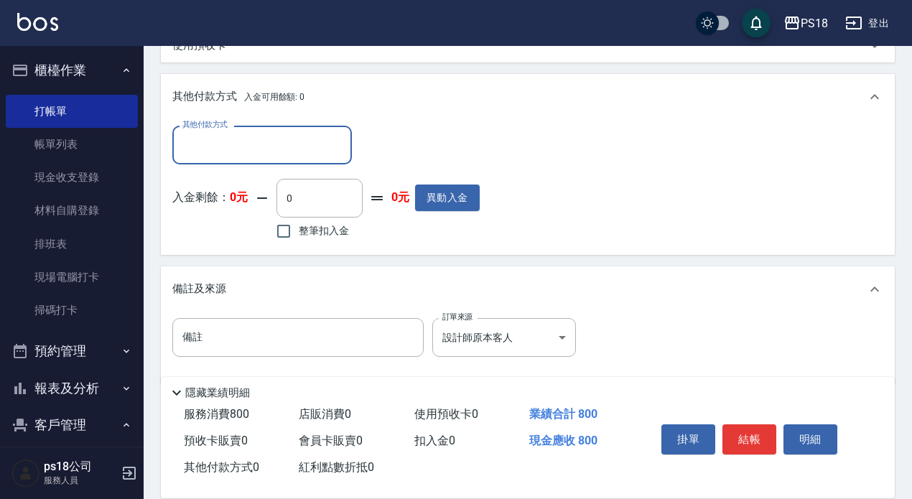
scroll to position [501, 0]
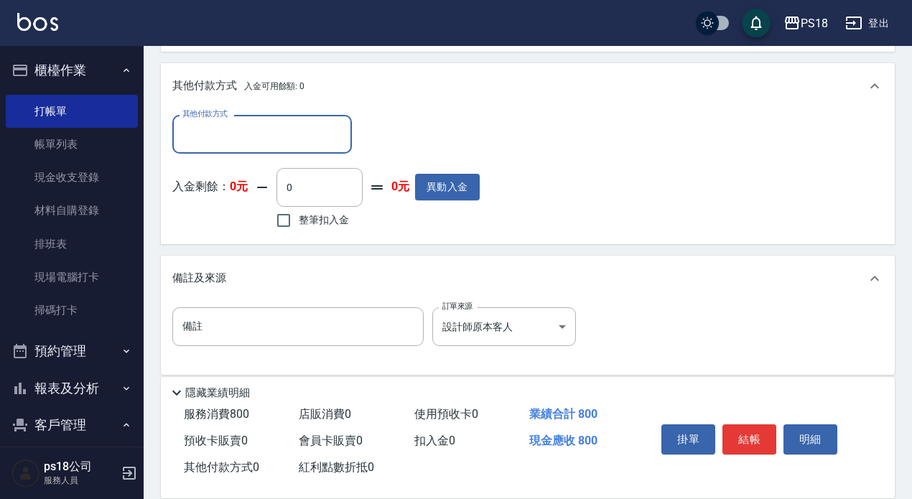
click at [219, 135] on input "其他付款方式" at bounding box center [262, 133] width 167 height 25
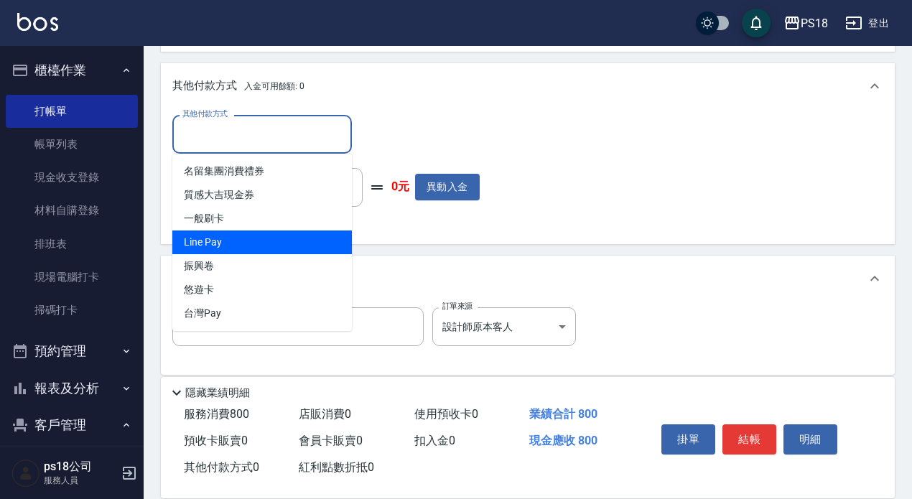
click at [203, 236] on span "Line Pay" at bounding box center [262, 243] width 180 height 24
type input "Line Pay"
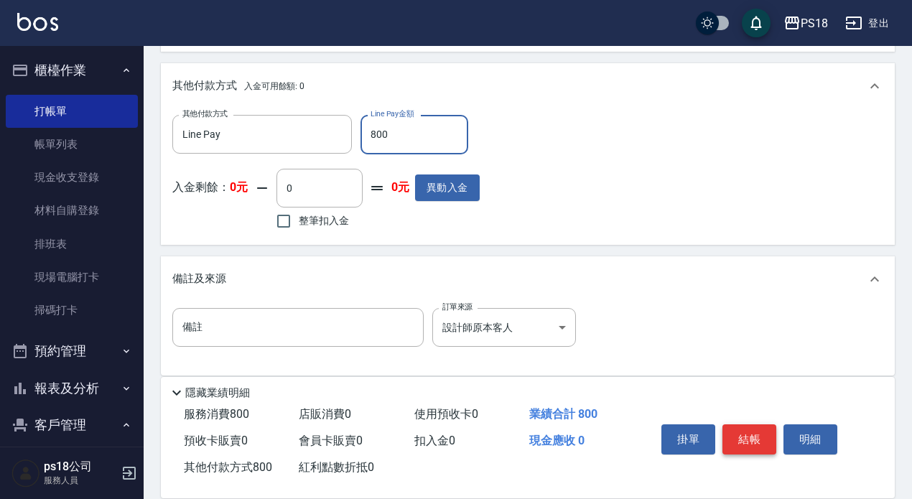
type input "800"
click at [746, 433] on button "結帳" at bounding box center [750, 440] width 54 height 30
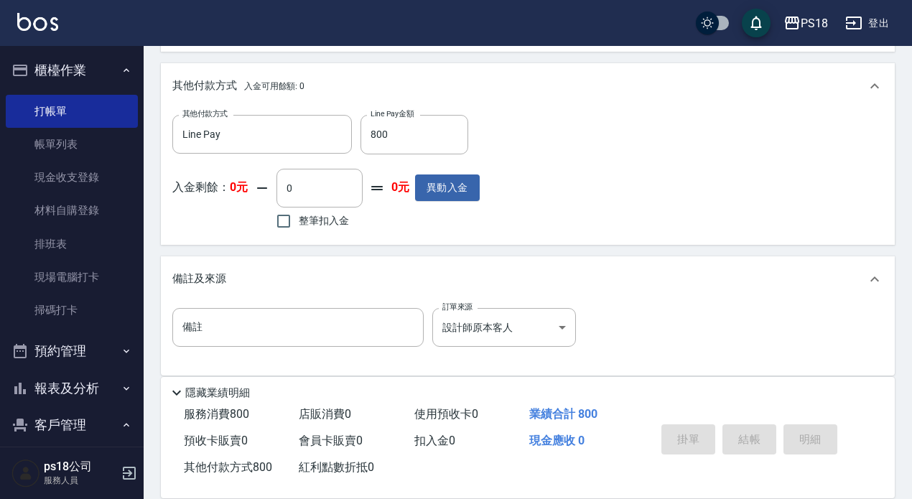
type input "[DATE] 17:43"
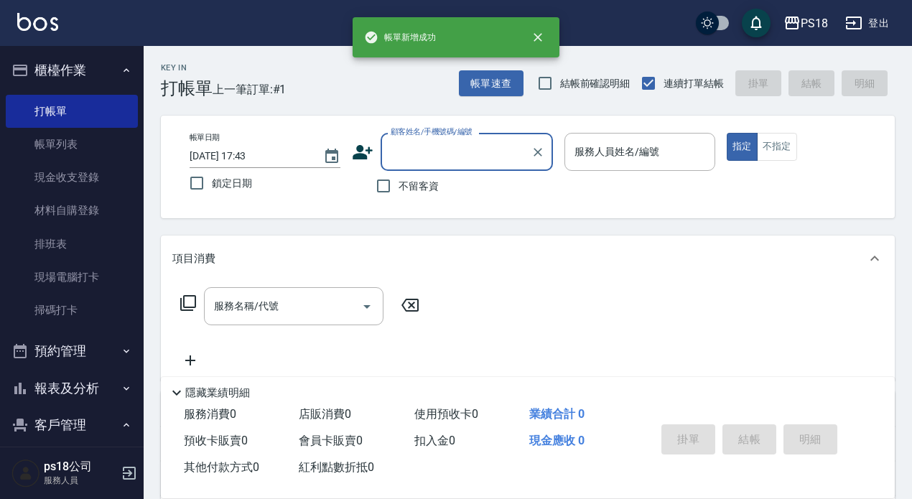
scroll to position [0, 0]
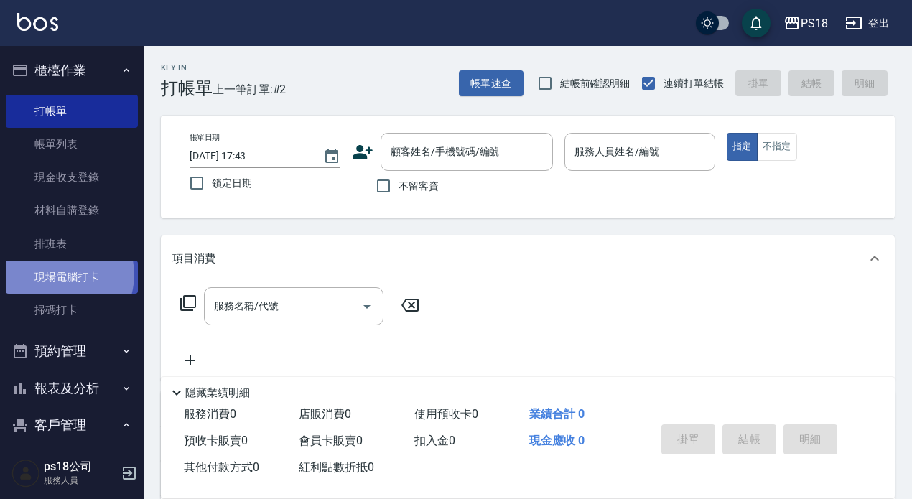
click at [60, 275] on link "現場電腦打卡" at bounding box center [72, 277] width 132 height 33
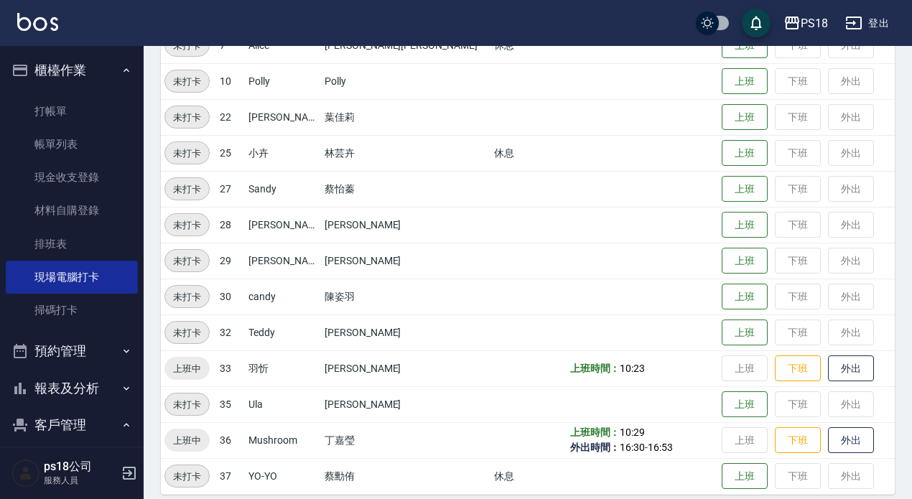
scroll to position [325, 0]
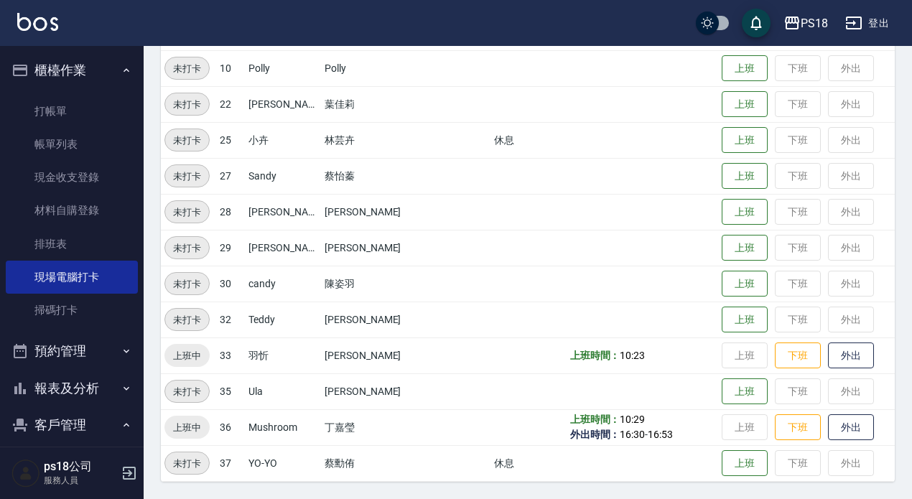
click at [121, 66] on icon "button" at bounding box center [126, 70] width 11 height 11
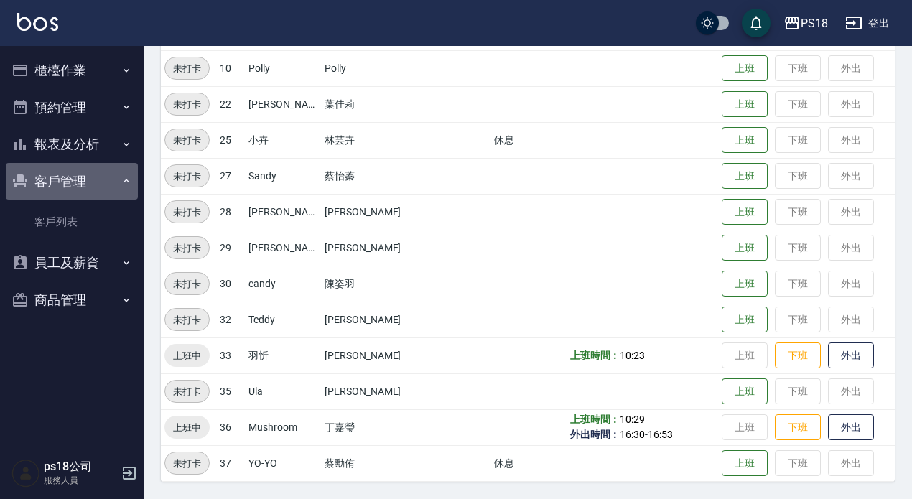
click at [124, 180] on icon "button" at bounding box center [126, 180] width 11 height 11
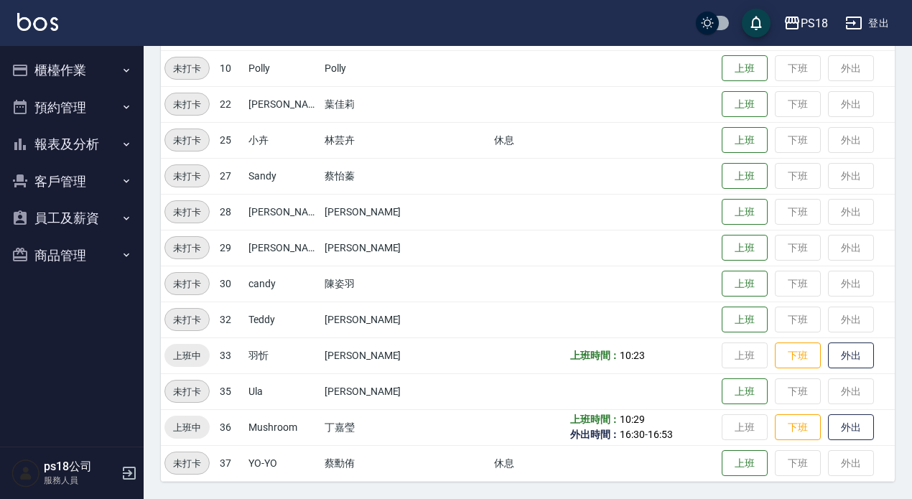
click at [73, 183] on button "客戶管理" at bounding box center [72, 181] width 132 height 37
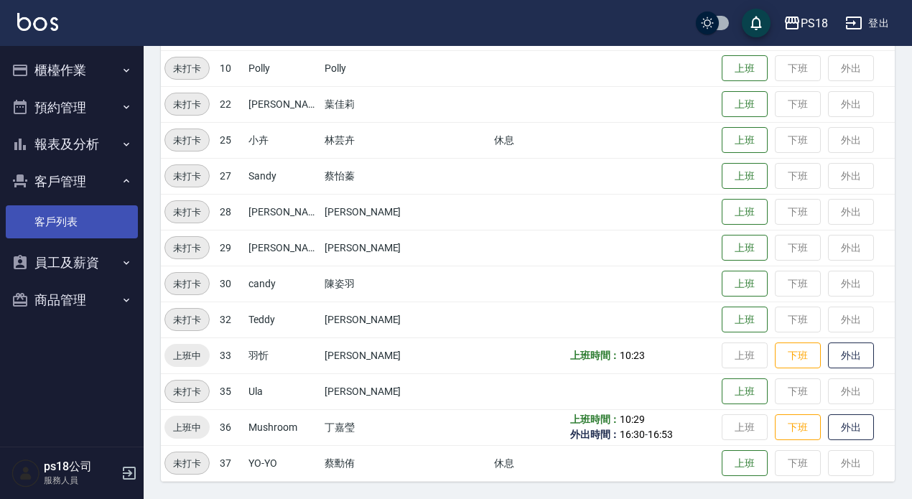
click at [54, 228] on link "客戶列表" at bounding box center [72, 221] width 132 height 33
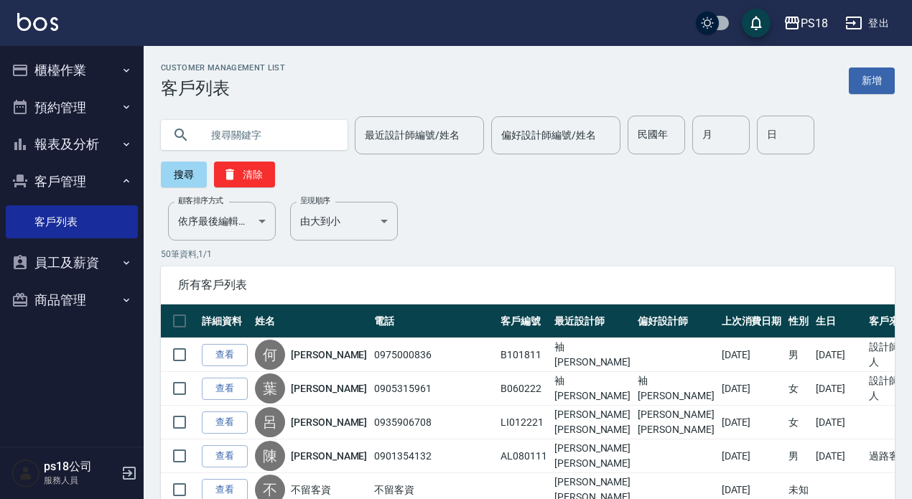
click at [241, 131] on input "text" at bounding box center [268, 135] width 135 height 39
type input "呂家"
click at [176, 169] on button "搜尋" at bounding box center [184, 175] width 46 height 26
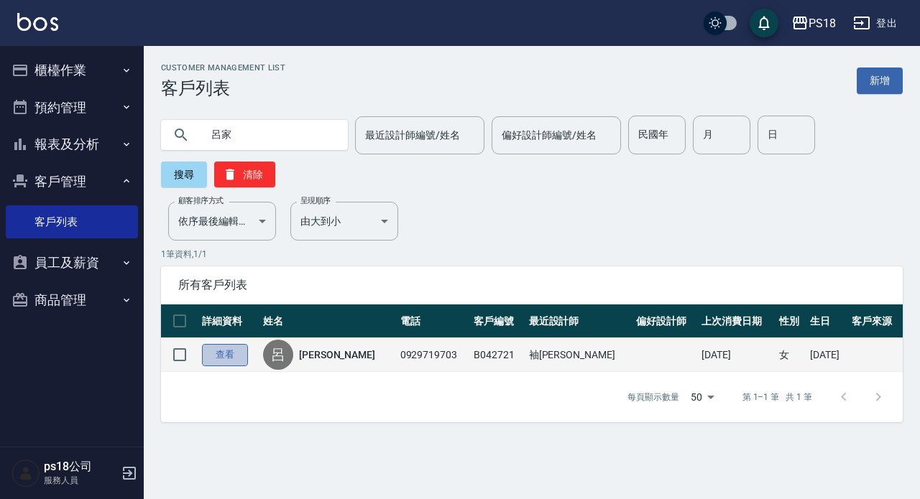
click at [211, 354] on link "查看" at bounding box center [225, 355] width 46 height 22
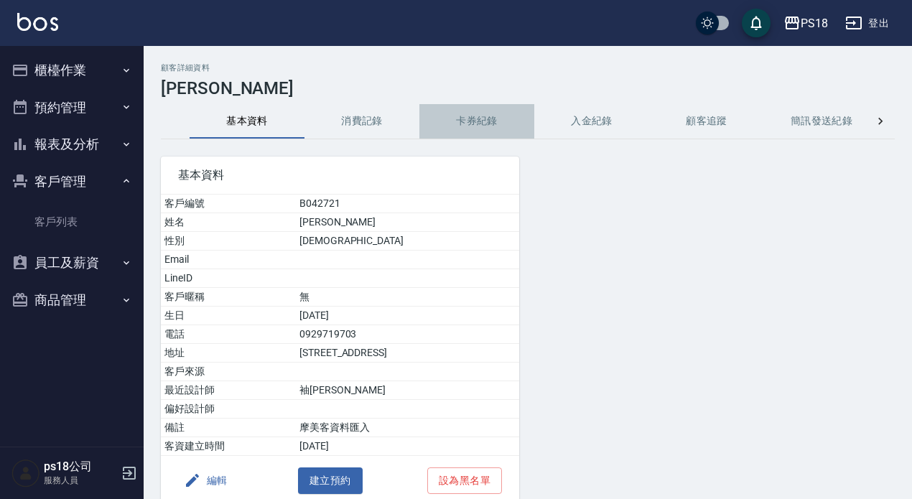
click at [468, 122] on button "卡券紀錄" at bounding box center [477, 121] width 115 height 34
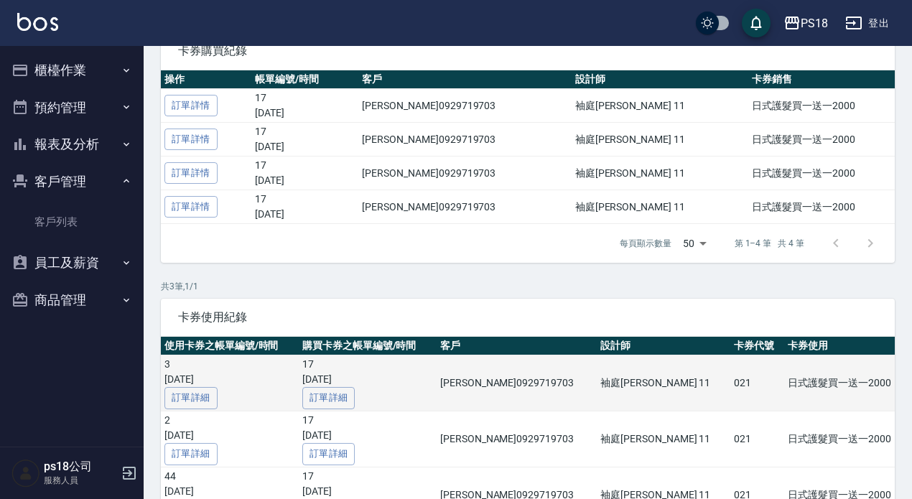
scroll to position [51, 0]
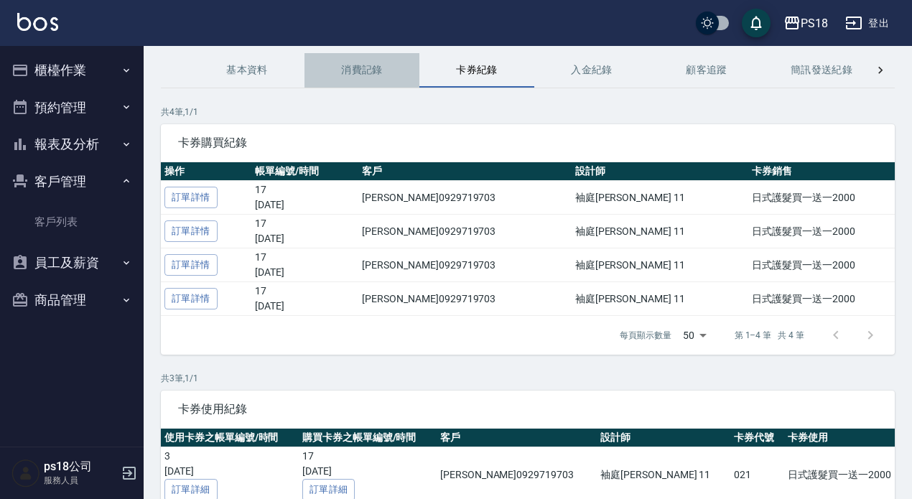
click at [345, 68] on button "消費記錄" at bounding box center [362, 70] width 115 height 34
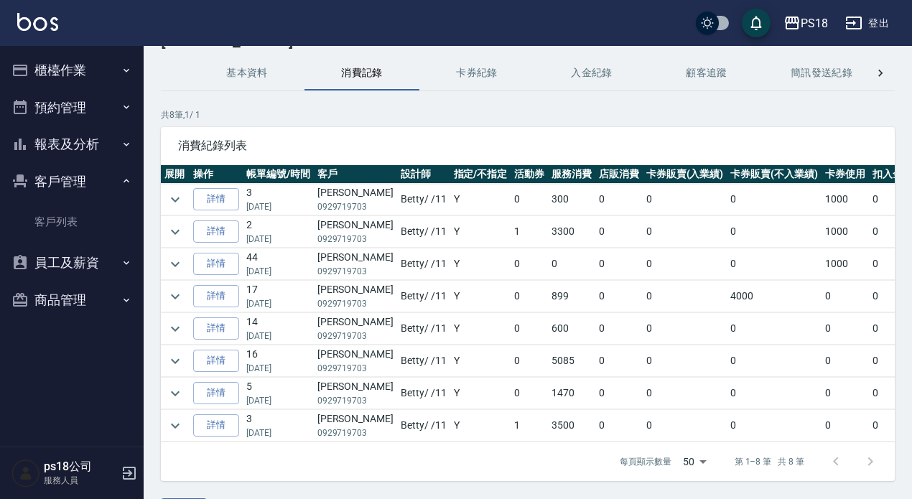
scroll to position [72, 0]
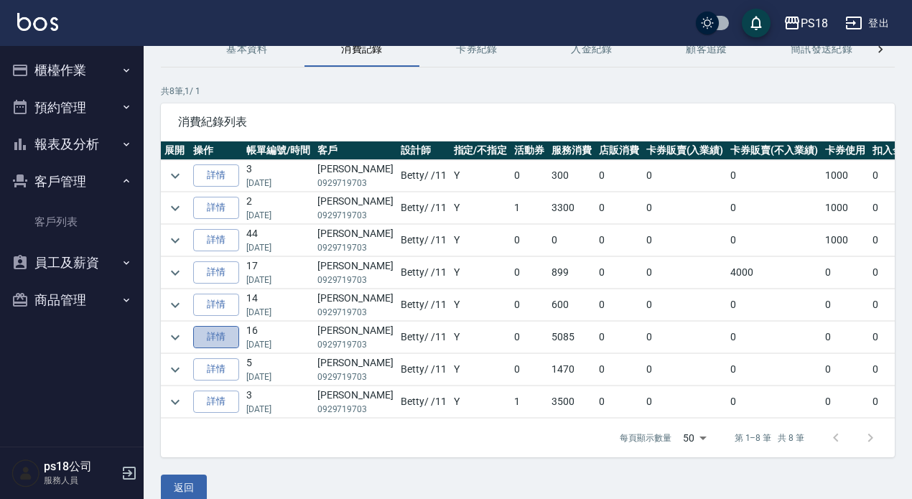
click at [221, 331] on link "詳情" at bounding box center [216, 337] width 46 height 22
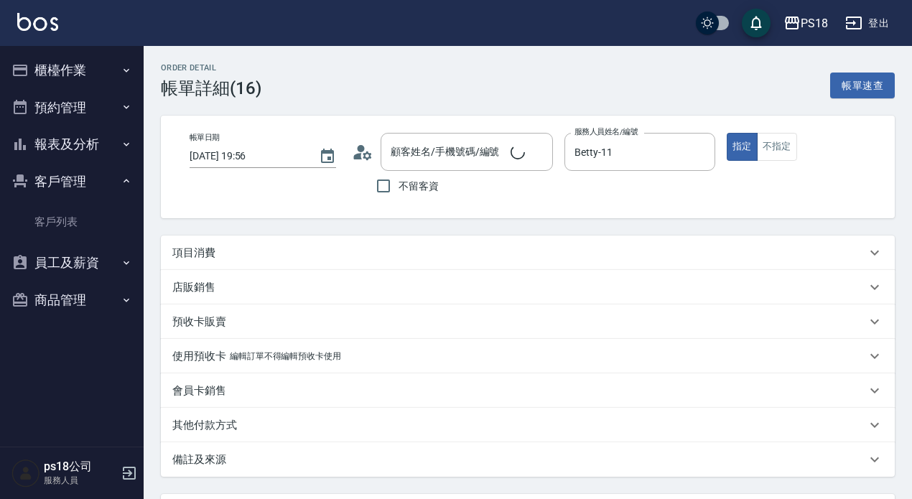
type input "[DATE] 19:56"
type input "Betty-11"
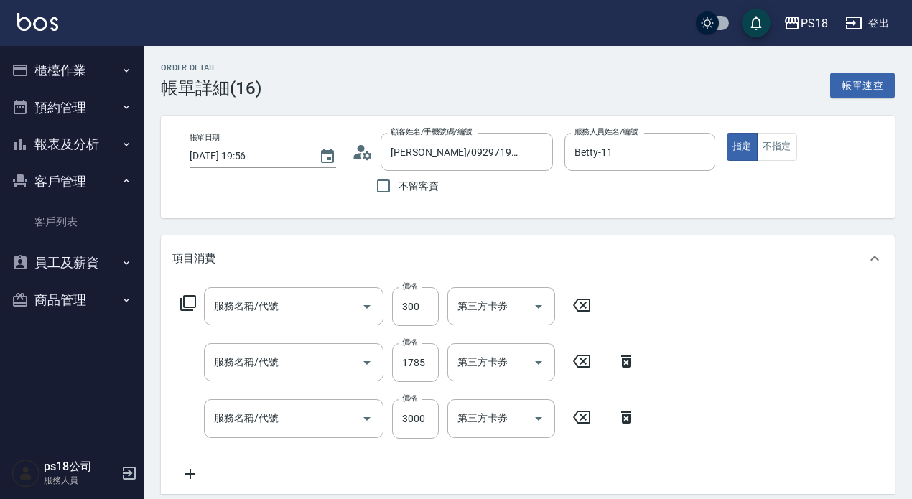
type input "[PERSON_NAME]/0929719703/B042721"
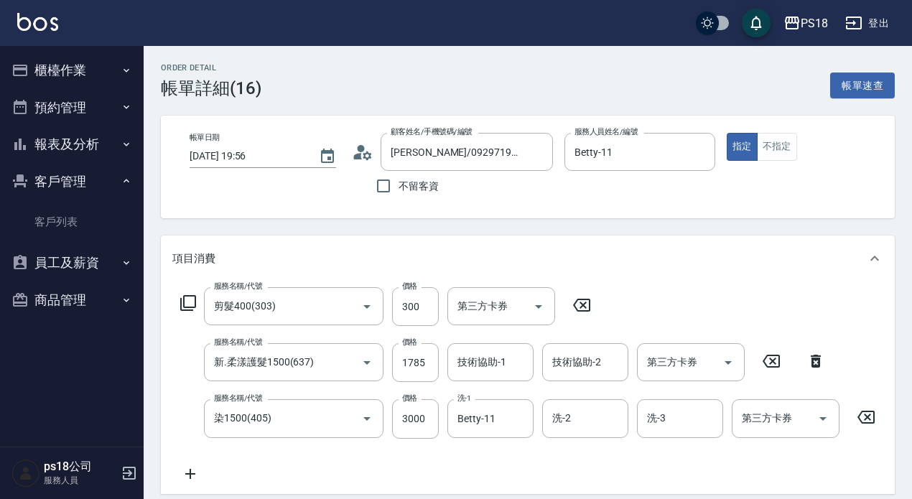
type input "剪髮400(303)"
type input "新.柔漾護髮1500(637)"
type input "染1500(405)"
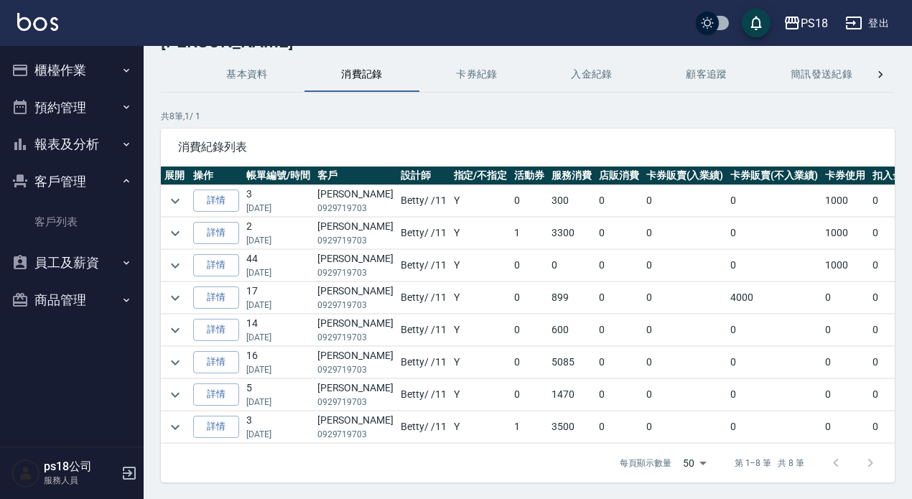
scroll to position [72, 0]
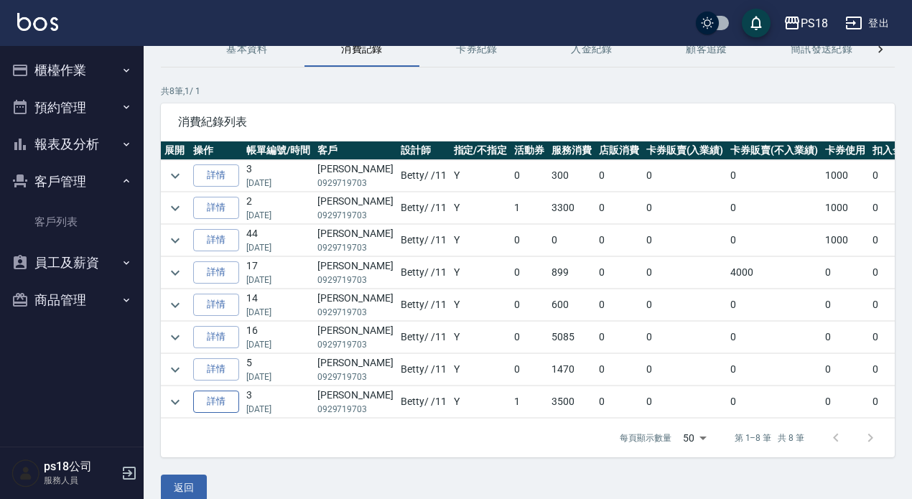
click at [225, 394] on link "詳情" at bounding box center [216, 402] width 46 height 22
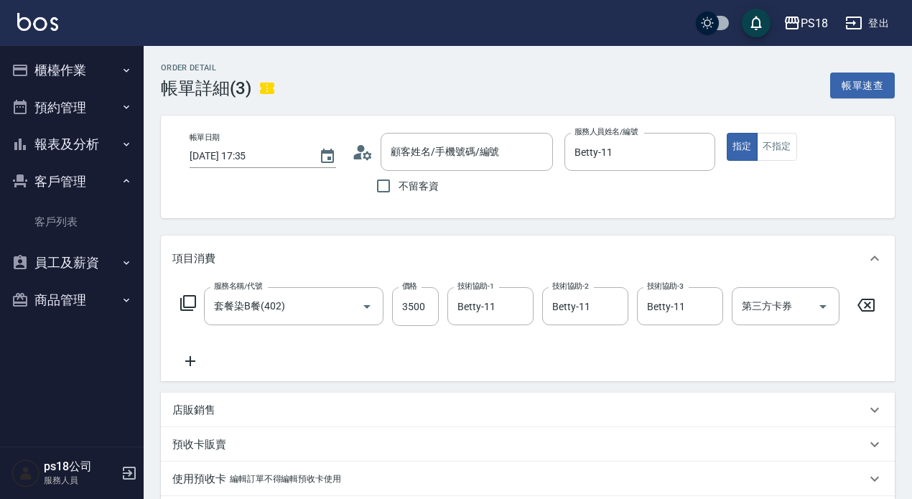
type input "[DATE] 17:35"
type input "Betty-11"
type input "套餐染B餐(402)"
type input "[PERSON_NAME]/0929719703/B042721"
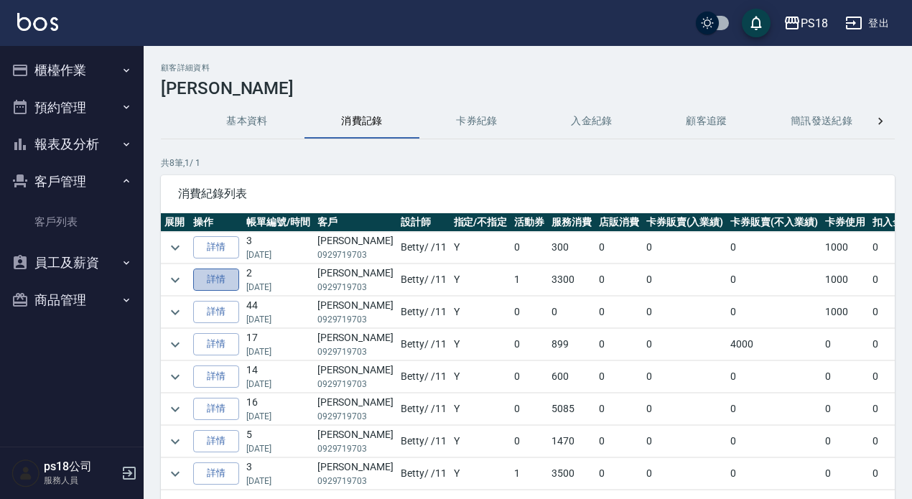
click at [212, 279] on link "詳情" at bounding box center [216, 280] width 46 height 22
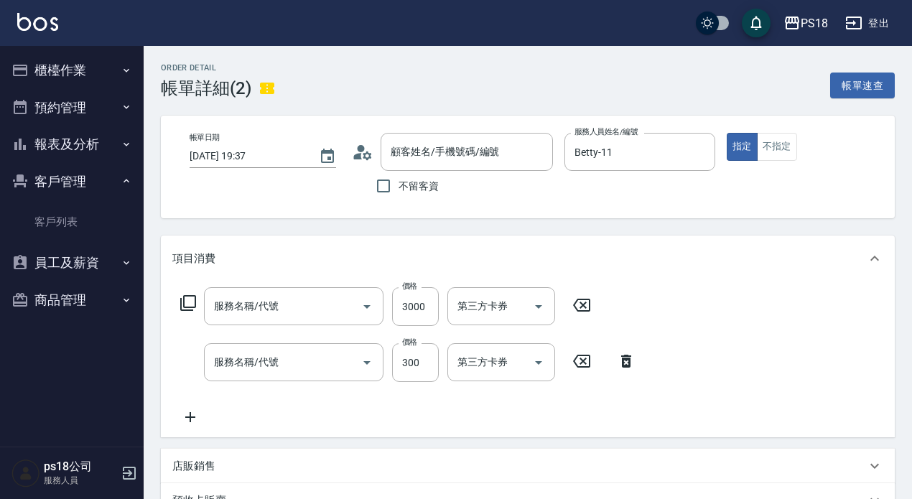
type input "[DATE] 19:37"
type input "Betty-11"
type input "染1500(405)"
type input "剪髮300(305)"
type input "[PERSON_NAME]/0929719703/B042721"
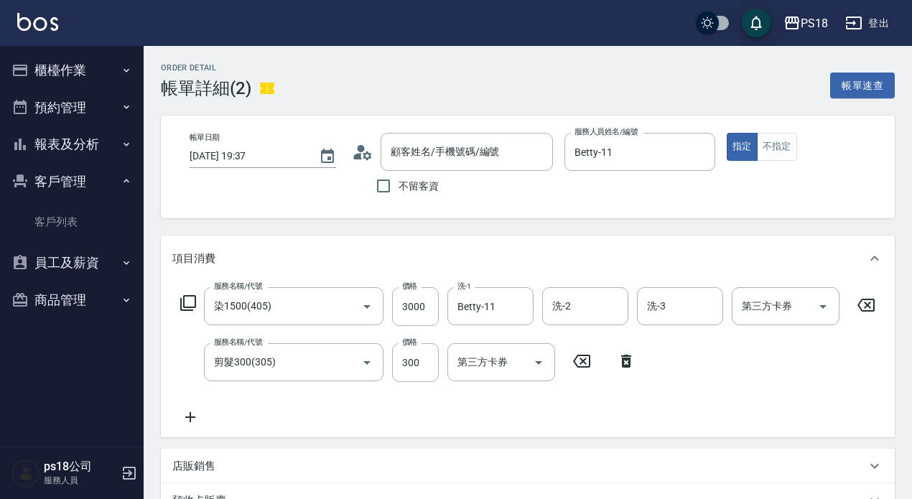
type input "日式護髮買一送一2000(1/1)"
click at [128, 178] on icon "button" at bounding box center [126, 180] width 11 height 11
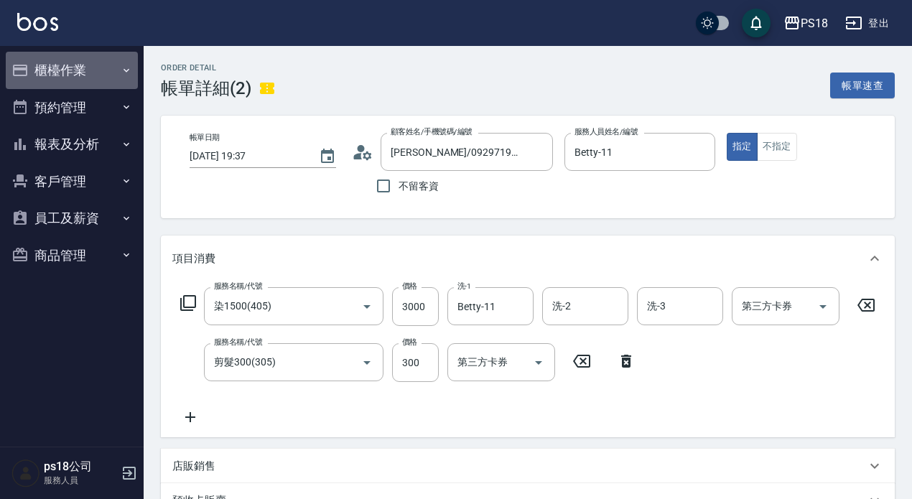
click at [63, 72] on button "櫃檯作業" at bounding box center [72, 70] width 132 height 37
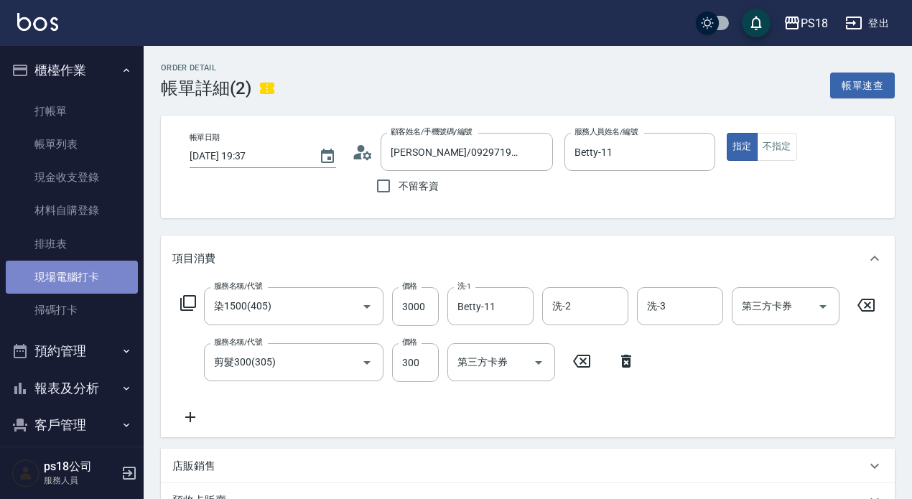
click at [82, 277] on link "現場電腦打卡" at bounding box center [72, 277] width 132 height 33
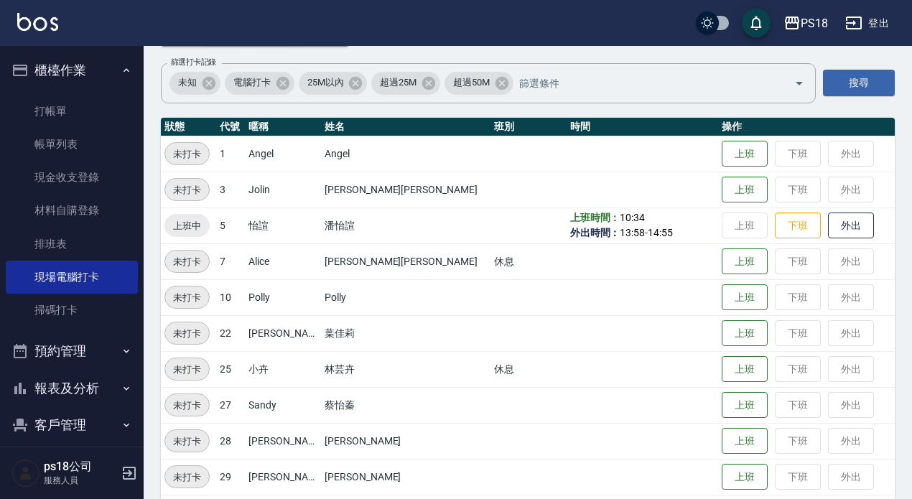
scroll to position [112, 0]
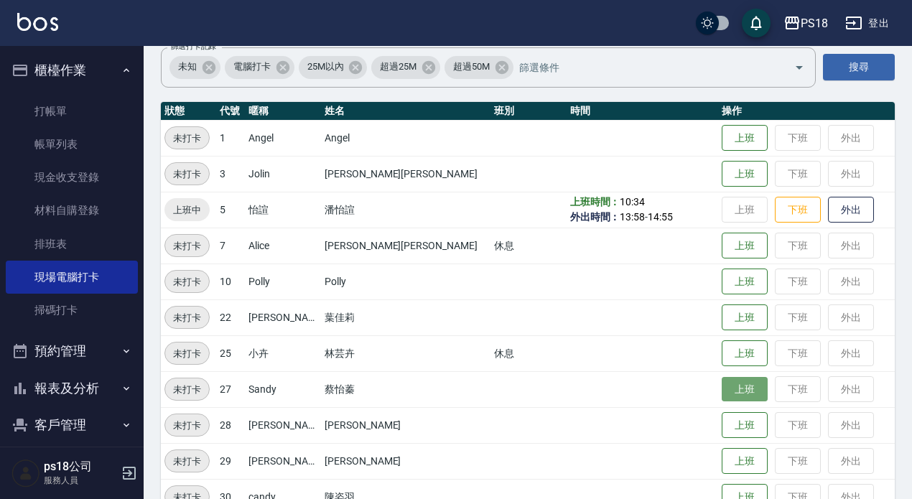
click at [722, 397] on button "上班" at bounding box center [745, 389] width 46 height 25
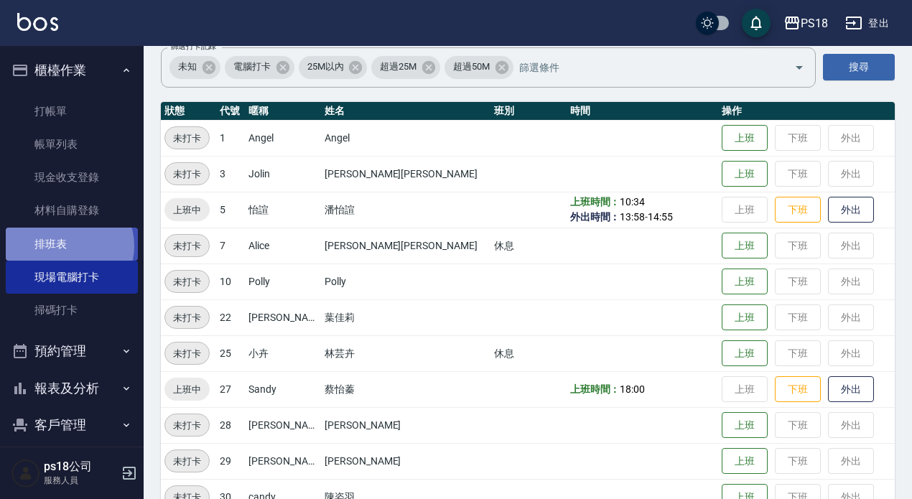
click at [66, 246] on link "排班表" at bounding box center [72, 244] width 132 height 33
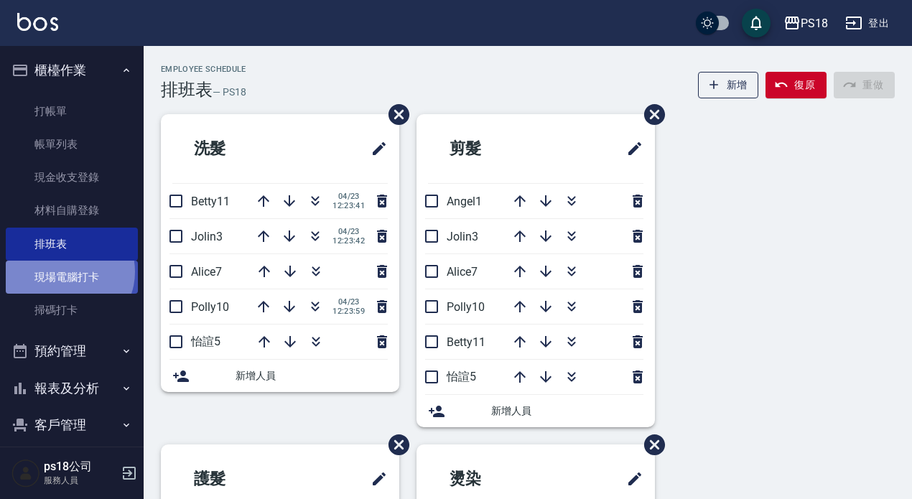
click at [68, 272] on link "現場電腦打卡" at bounding box center [72, 277] width 132 height 33
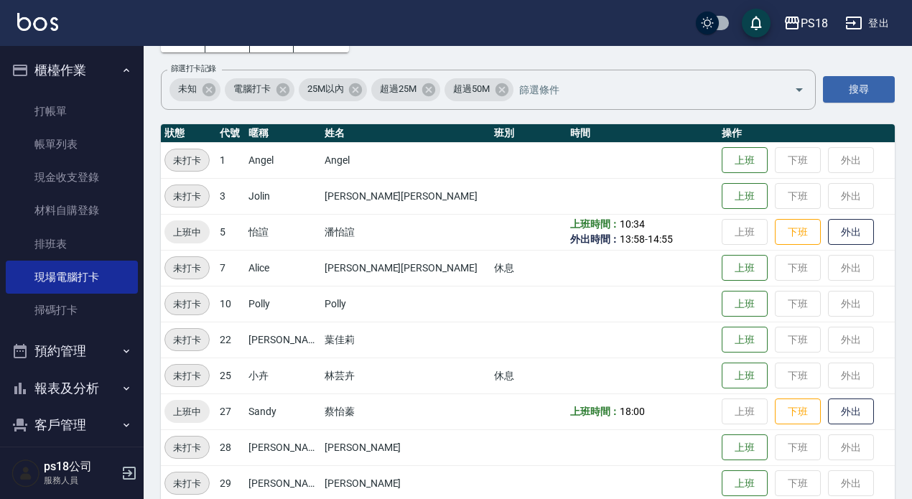
scroll to position [216, 0]
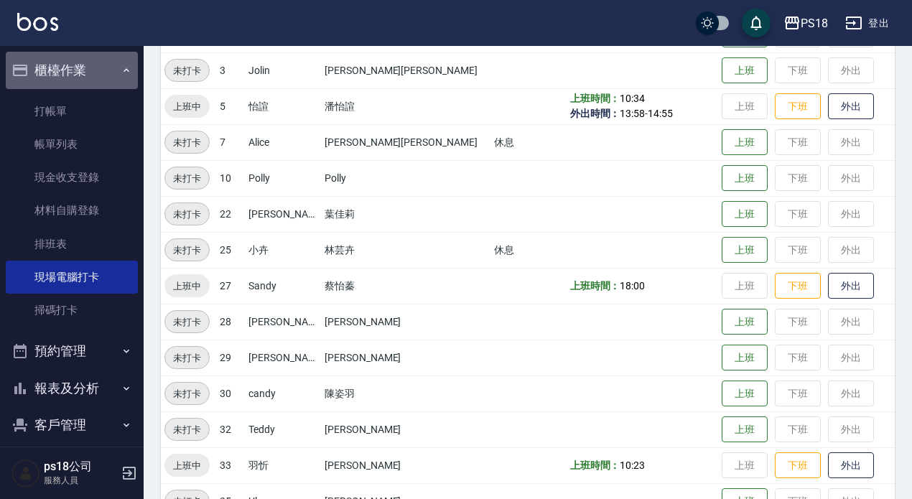
drag, startPoint x: 114, startPoint y: 66, endPoint x: 106, endPoint y: 87, distance: 22.0
click at [121, 66] on icon "button" at bounding box center [126, 70] width 11 height 11
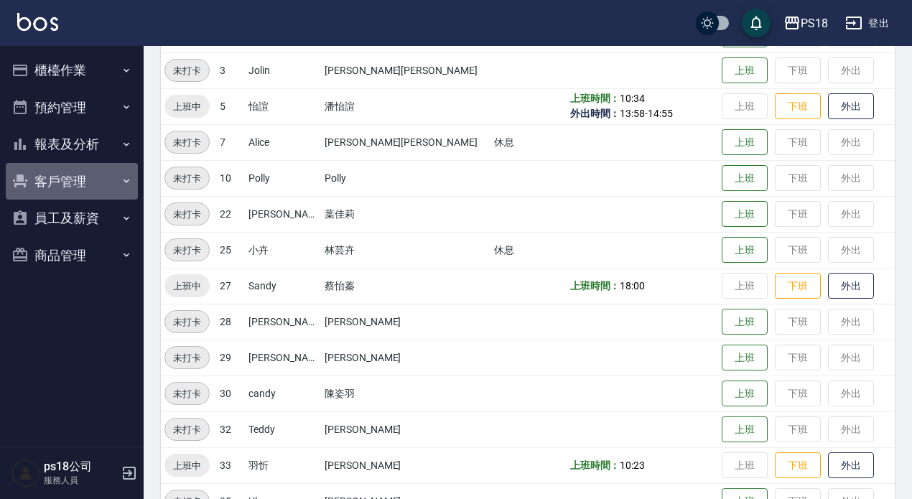
click at [55, 181] on button "客戶管理" at bounding box center [72, 181] width 132 height 37
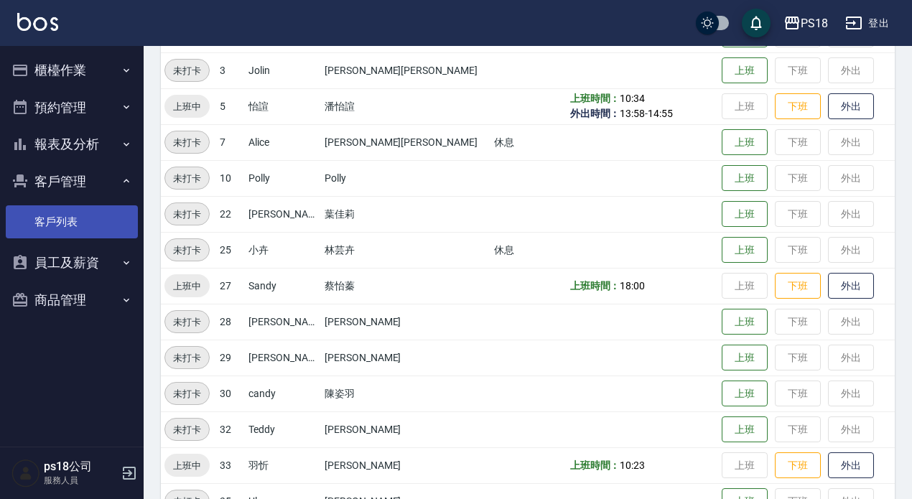
click at [52, 220] on link "客戶列表" at bounding box center [72, 221] width 132 height 33
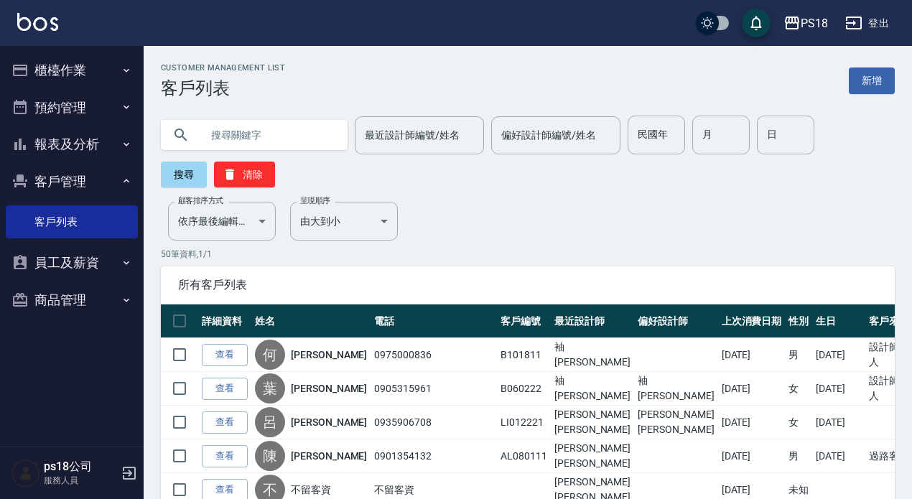
click at [253, 136] on input "text" at bounding box center [268, 135] width 135 height 39
click at [271, 131] on input "[PERSON_NAME]" at bounding box center [268, 135] width 135 height 39
type input "[PERSON_NAME]"
click at [182, 175] on button "搜尋" at bounding box center [184, 175] width 46 height 26
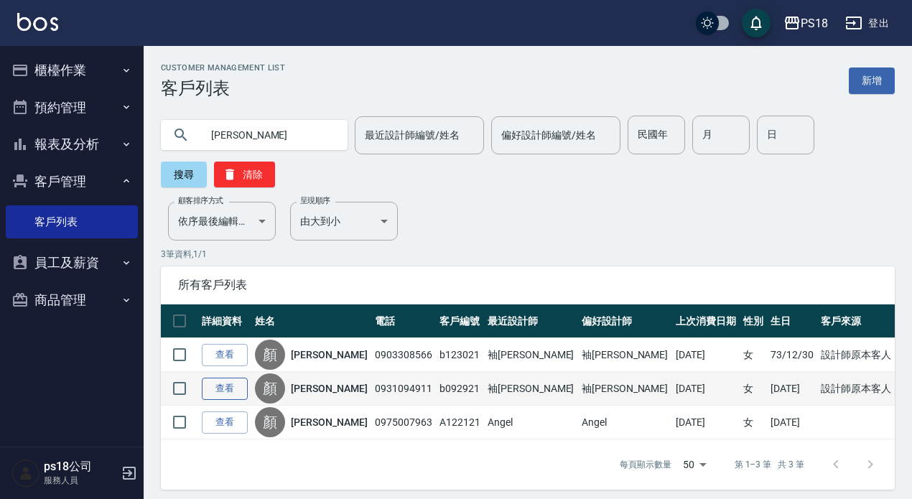
click at [223, 381] on link "查看" at bounding box center [225, 389] width 46 height 22
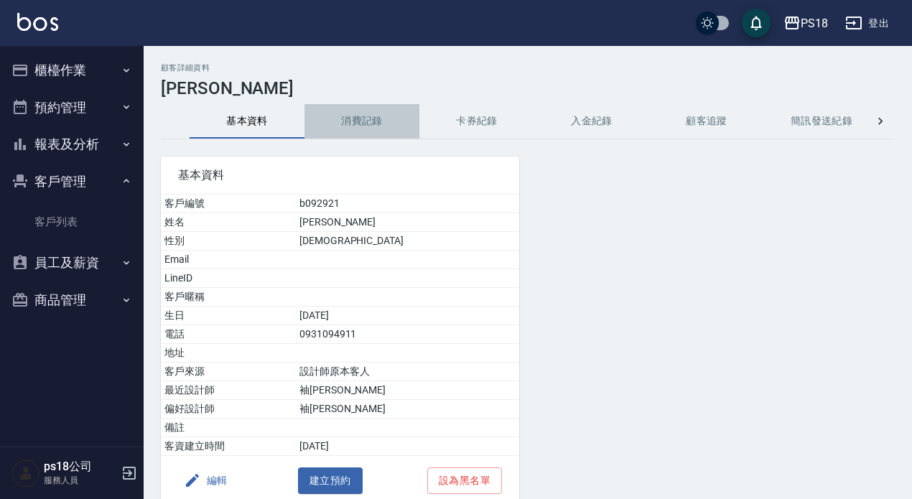
drag, startPoint x: 346, startPoint y: 120, endPoint x: 326, endPoint y: 109, distance: 22.8
click at [345, 119] on button "消費記錄" at bounding box center [362, 121] width 115 height 34
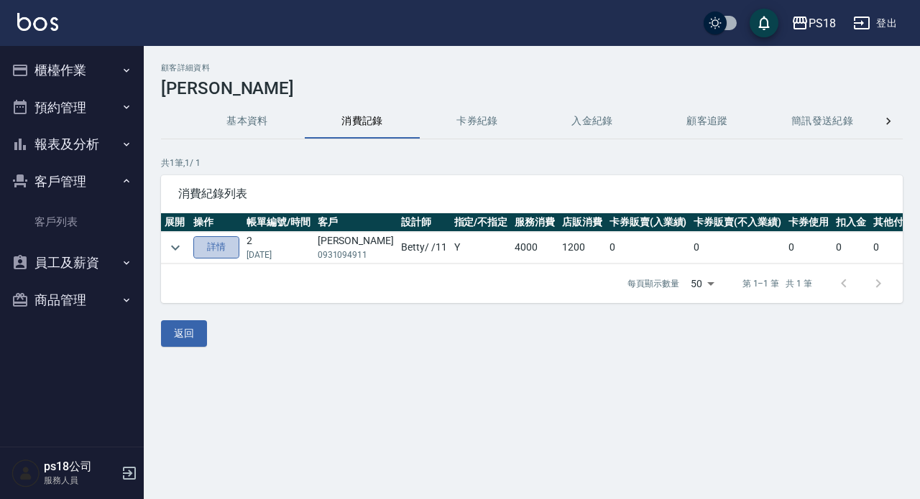
click at [222, 244] on link "詳情" at bounding box center [216, 247] width 46 height 22
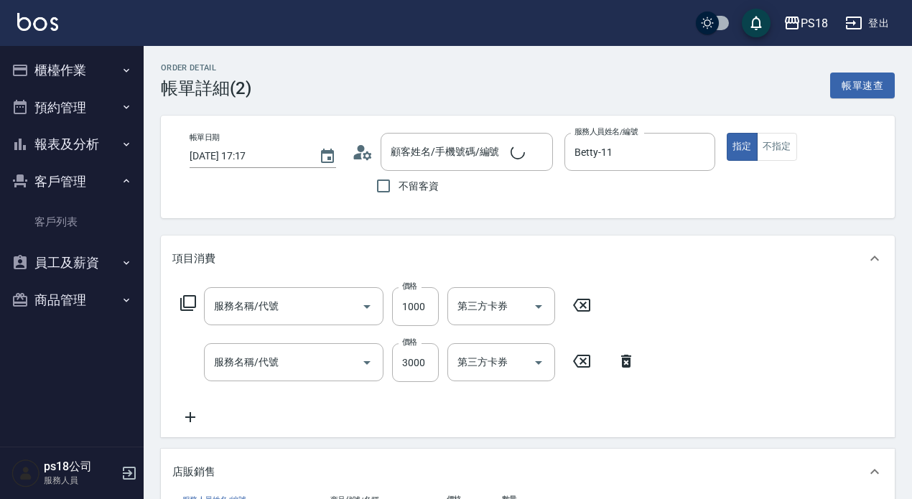
type input "[DATE] 17:17"
type input "Betty-11"
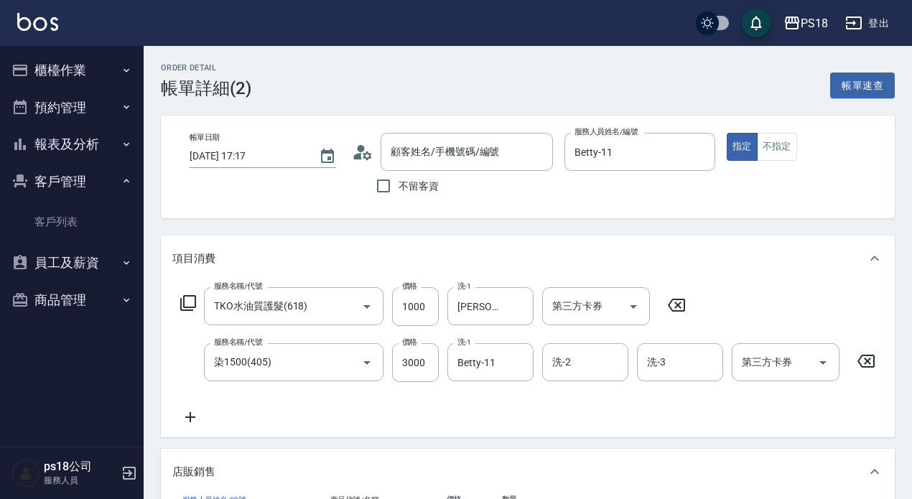
type input "TKO水油質護髮(618)"
type input "染1500(405)"
type input "[PERSON_NAME]/0931094911/b092921"
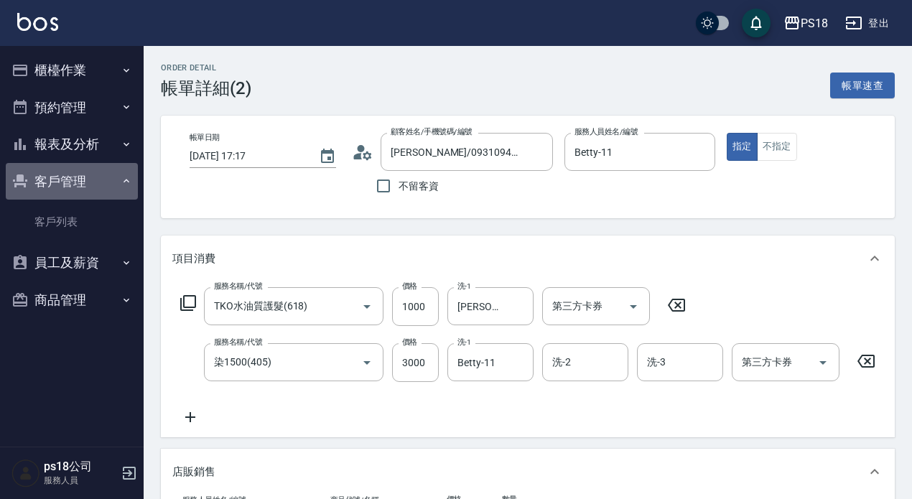
click at [129, 177] on icon "button" at bounding box center [126, 180] width 11 height 11
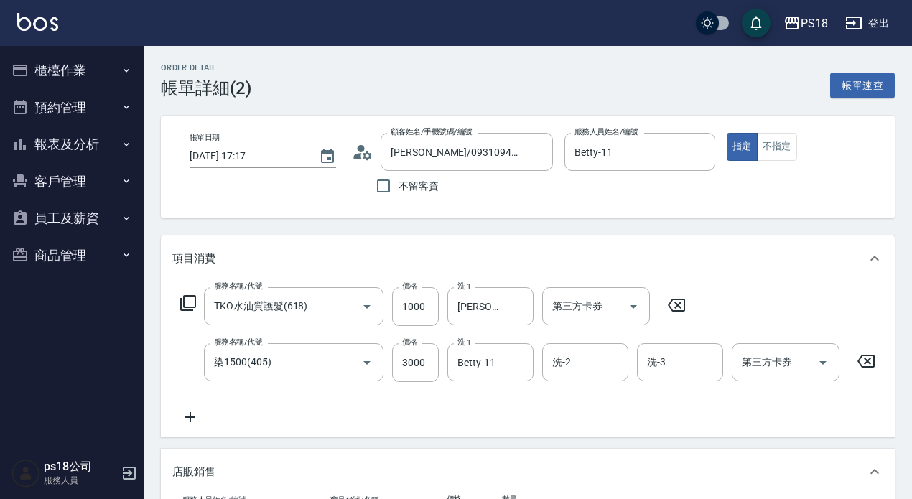
click at [72, 69] on button "櫃檯作業" at bounding box center [72, 70] width 132 height 37
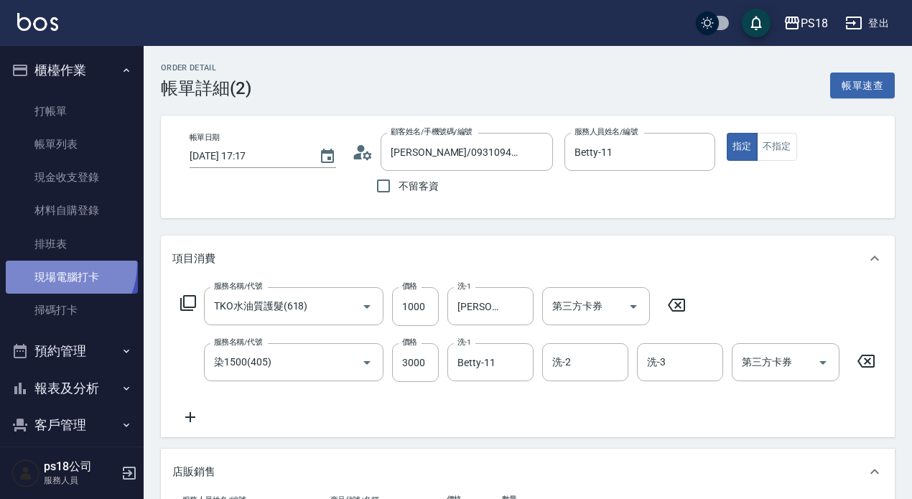
click at [55, 265] on link "現場電腦打卡" at bounding box center [72, 277] width 132 height 33
